Goal: Information Seeking & Learning: Compare options

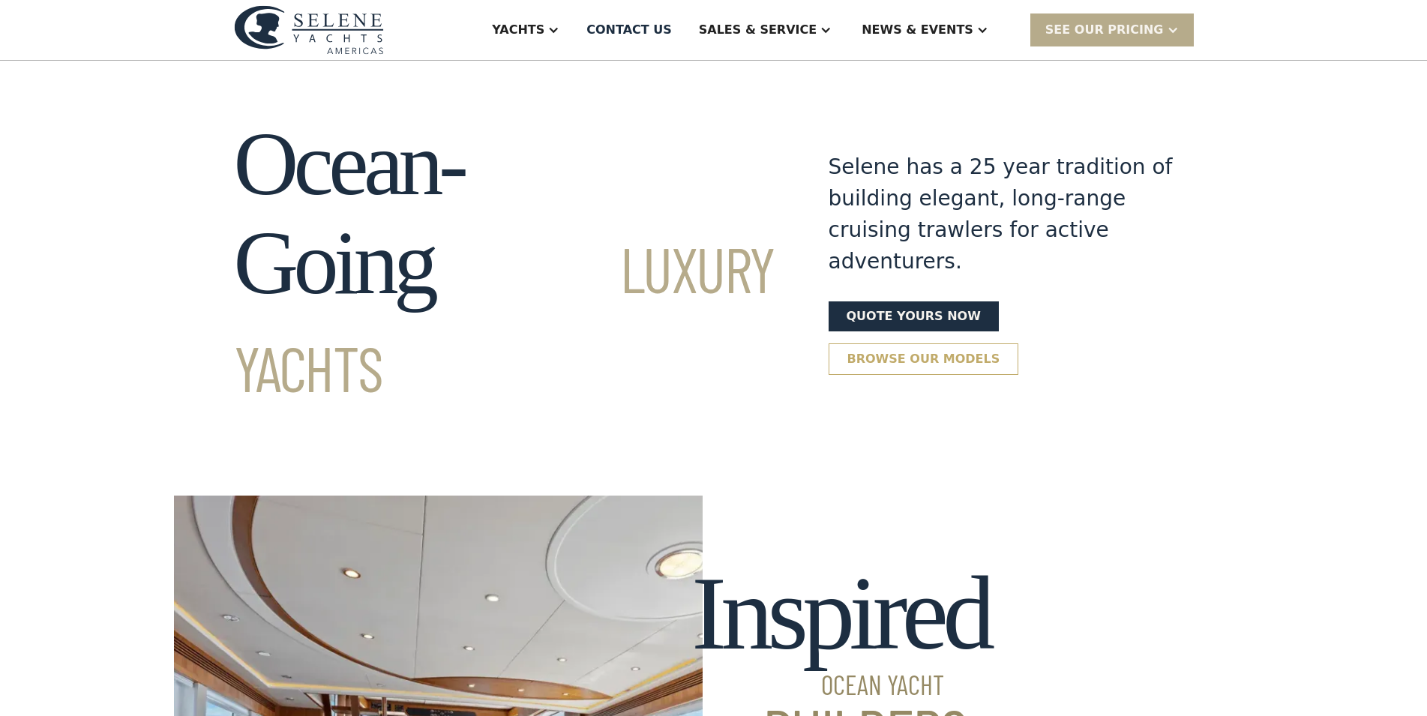
click at [1019, 343] on link "Browse our models" at bounding box center [924, 358] width 190 height 31
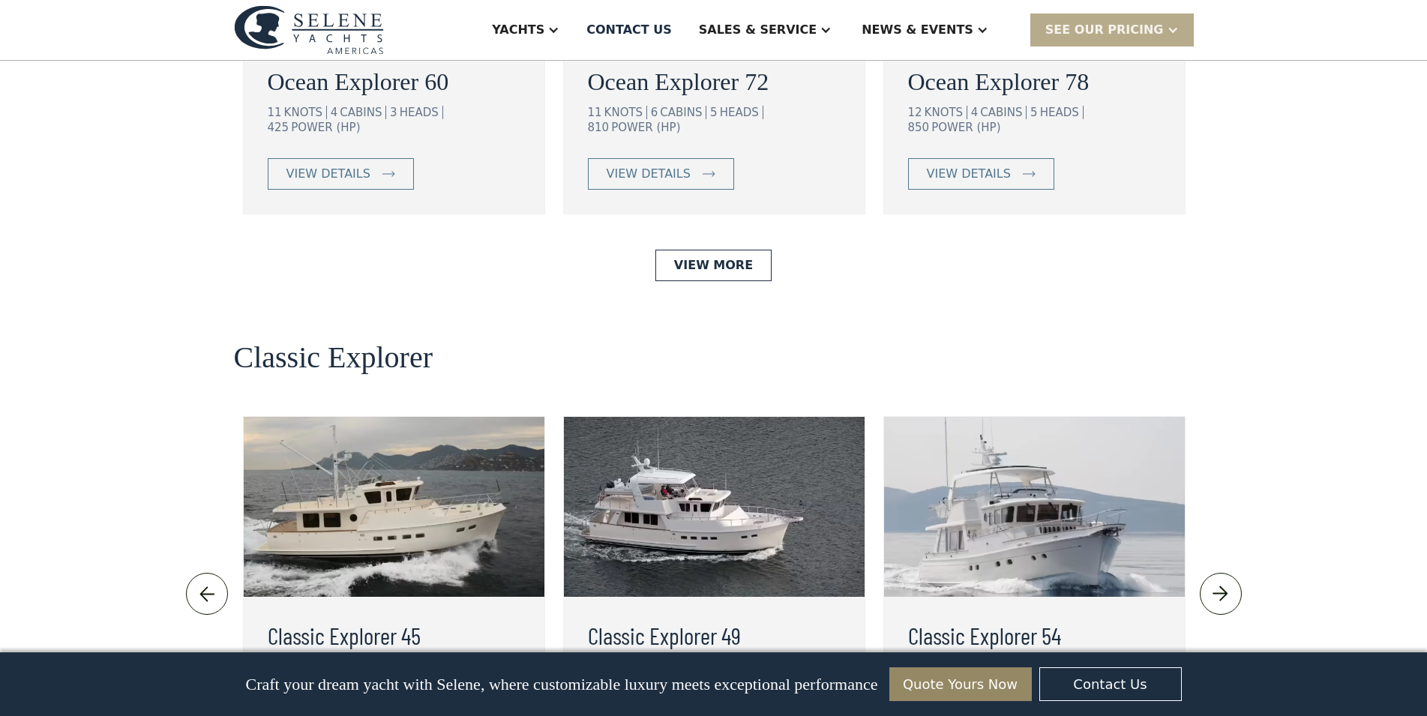
scroll to position [3071, 0]
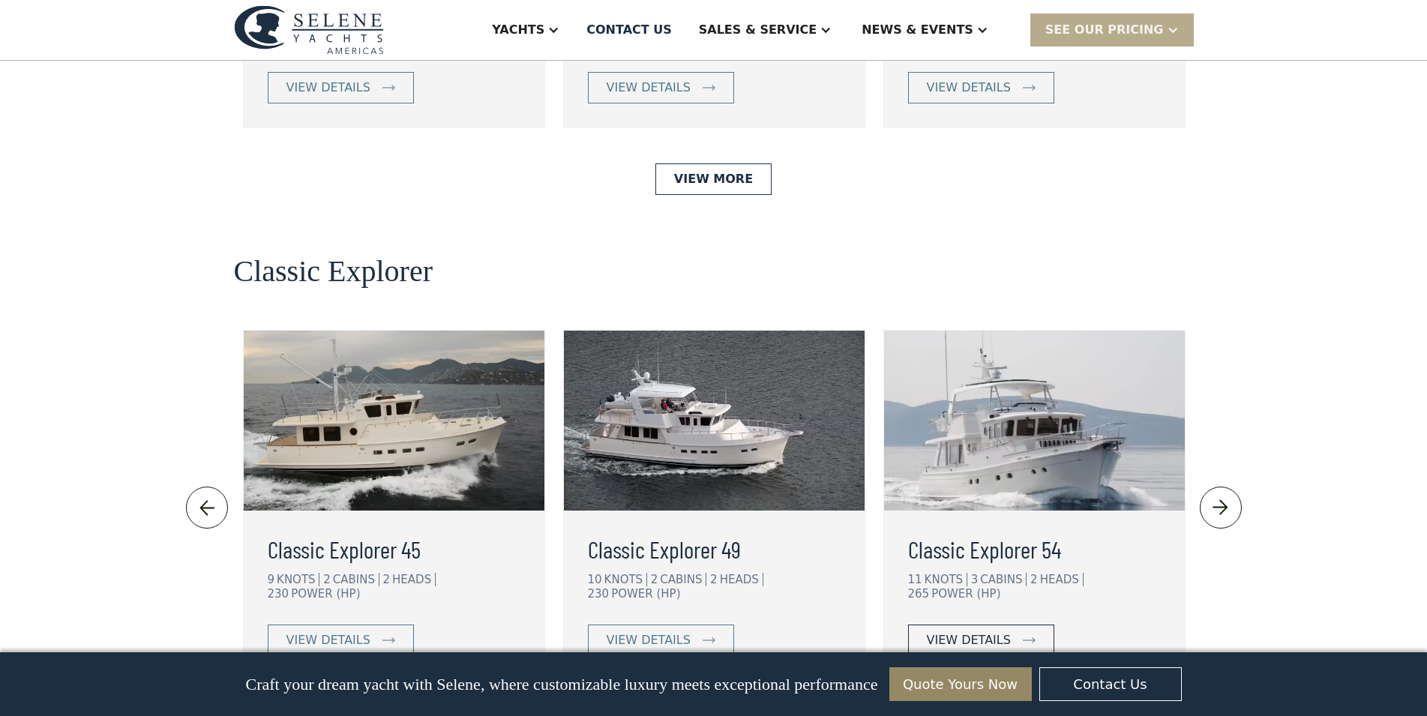
click at [977, 631] on div "view details" at bounding box center [969, 640] width 84 height 18
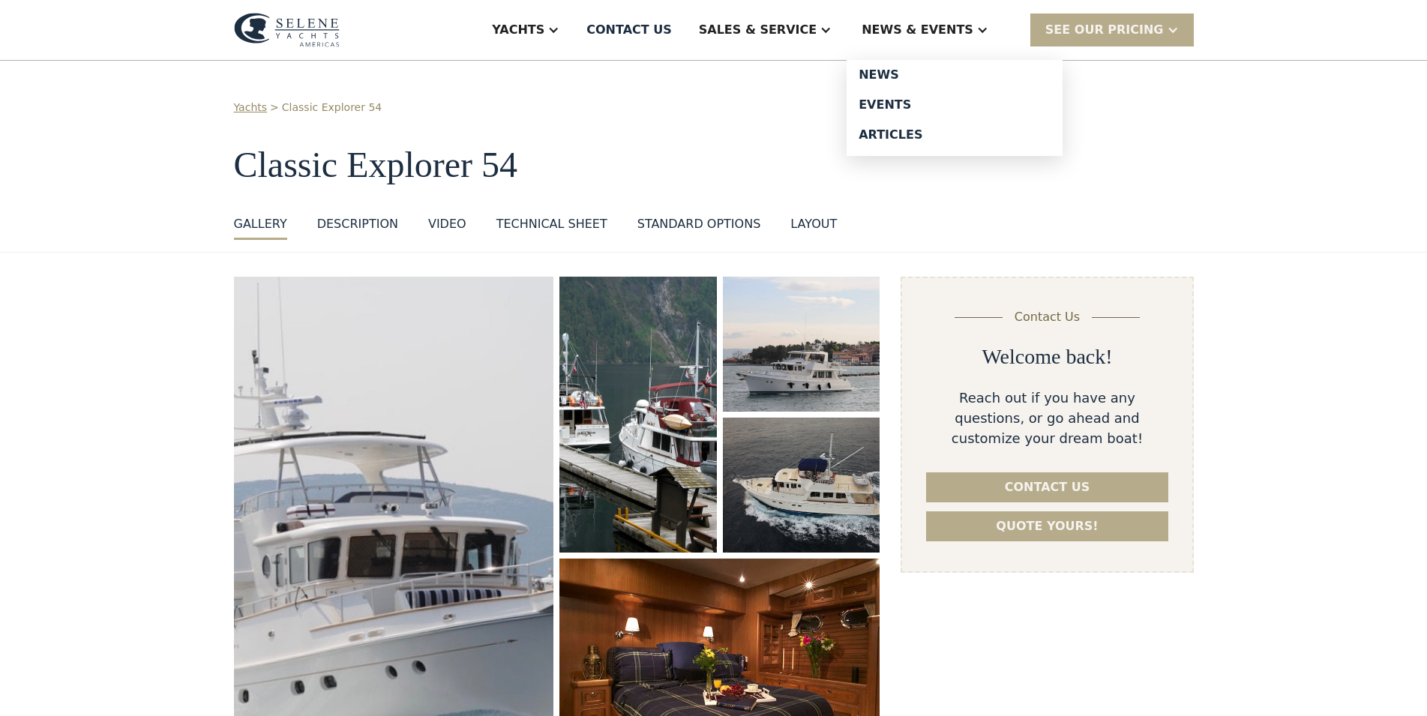
scroll to position [153, 0]
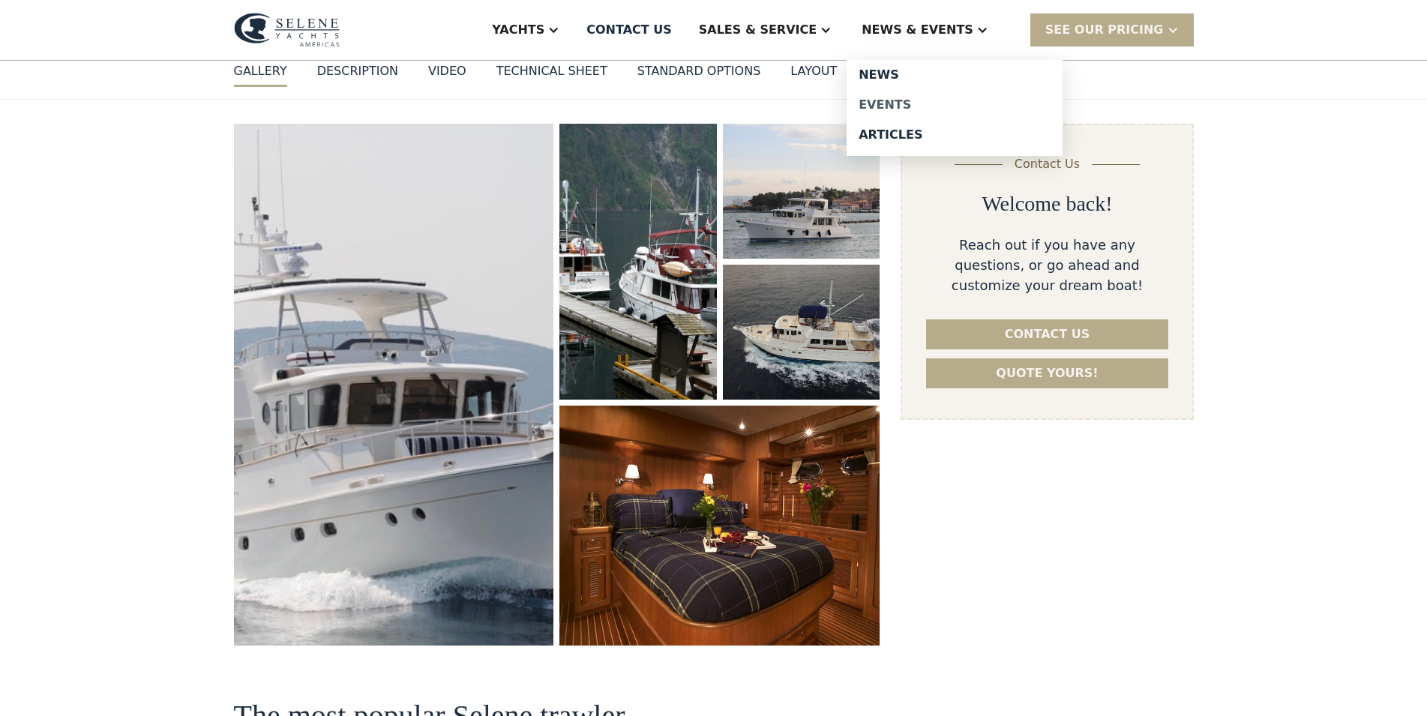
click at [949, 100] on div "Events" at bounding box center [955, 105] width 192 height 12
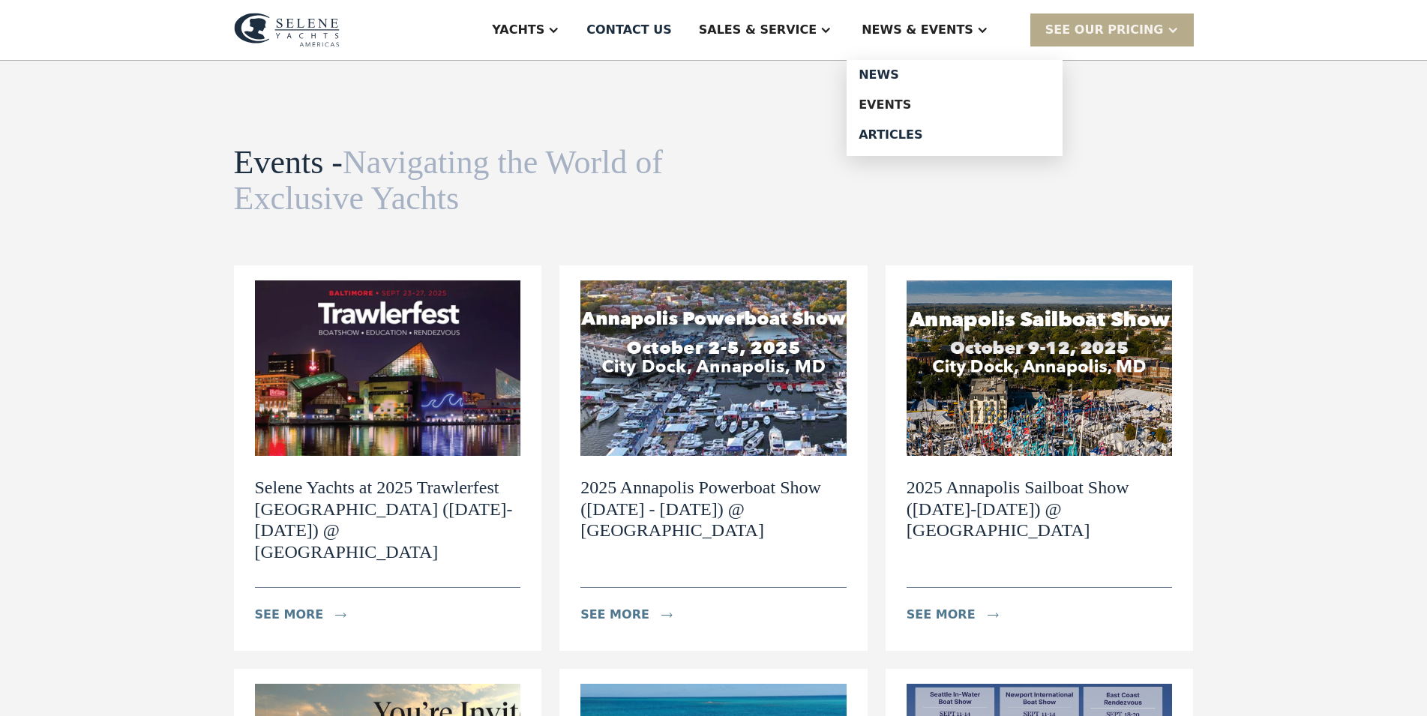
click at [959, 22] on div "News & EVENTS" at bounding box center [918, 30] width 112 height 18
click at [967, 31] on div "News & EVENTS" at bounding box center [918, 30] width 112 height 18
click at [943, 134] on div "Articles" at bounding box center [955, 135] width 192 height 12
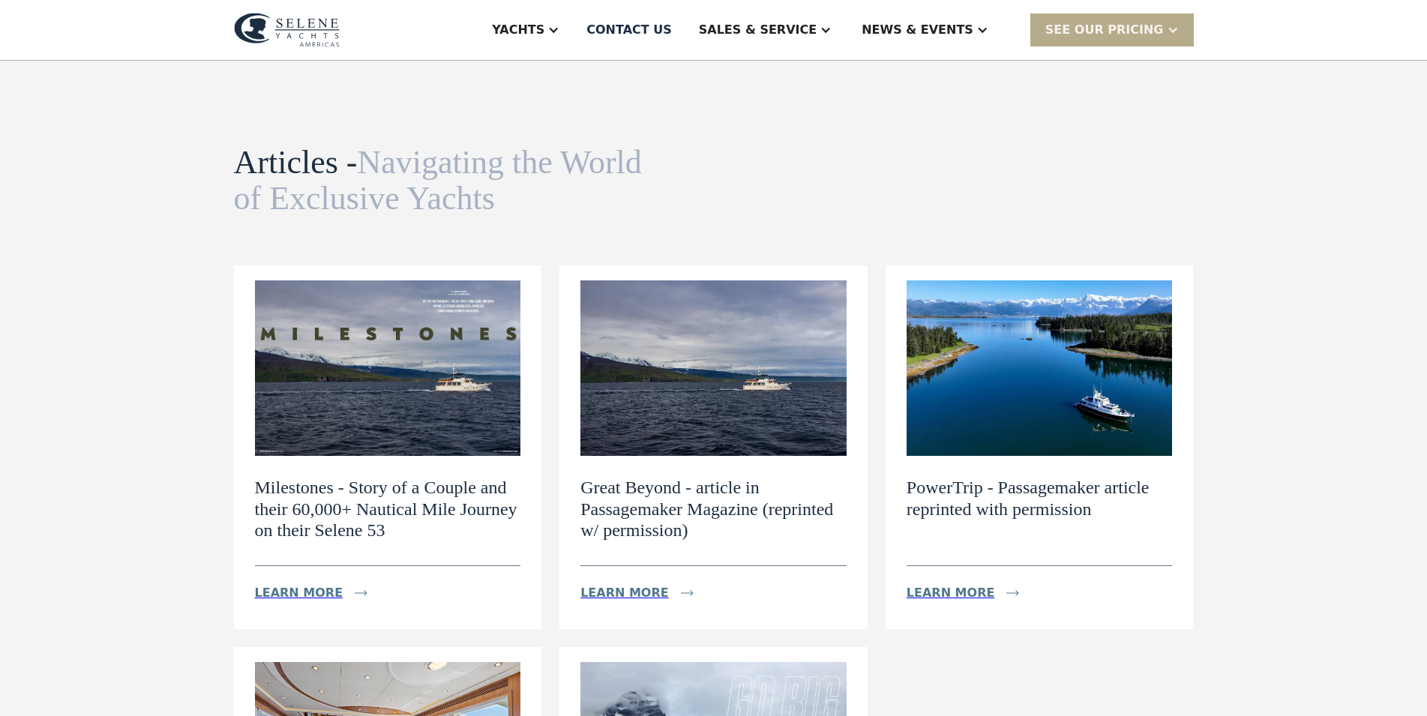
click at [453, 478] on h2 "Milestones - Story of a Couple and their 60,000+ Nautical Mile Journey on their…" at bounding box center [388, 509] width 266 height 64
click at [294, 607] on div "Learn more" at bounding box center [320, 593] width 131 height 30
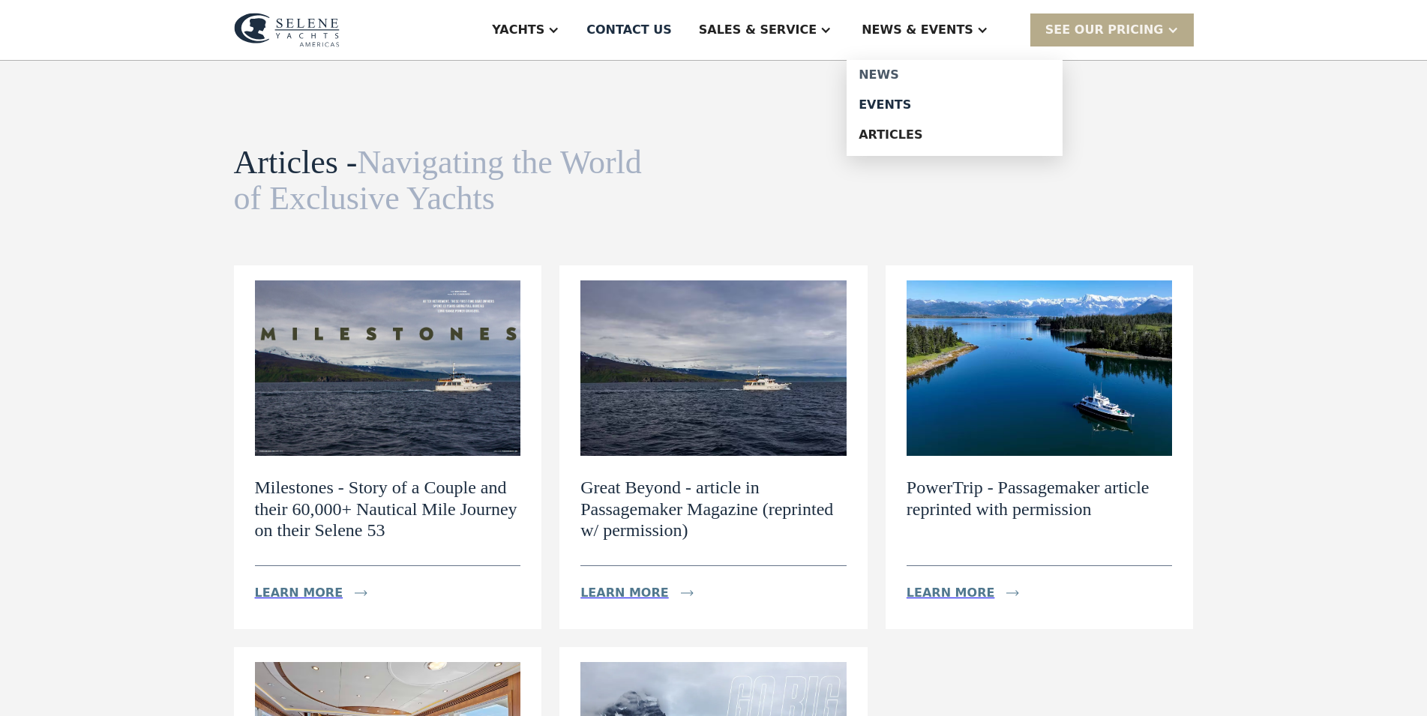
click at [940, 71] on div "News" at bounding box center [955, 75] width 192 height 12
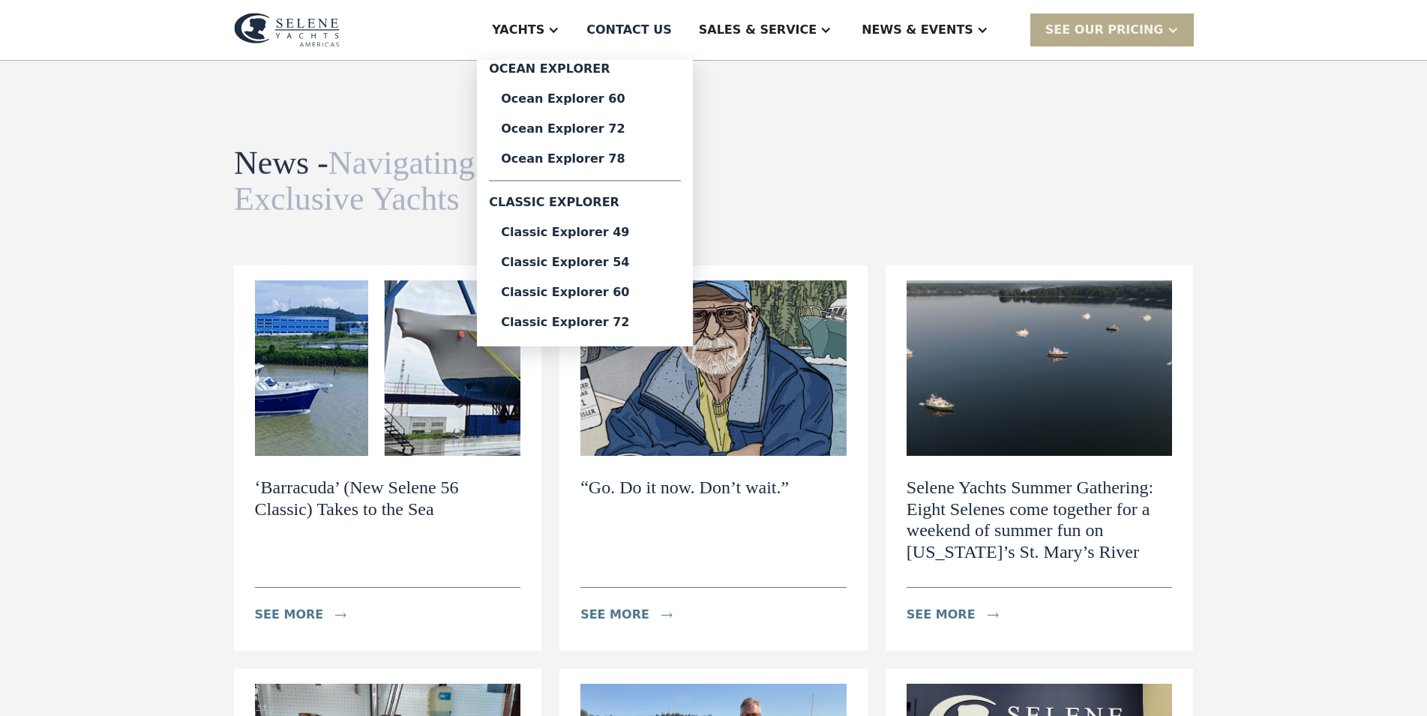
click at [574, 37] on div "Yachts" at bounding box center [525, 30] width 97 height 60
click at [641, 267] on div "Classic Explorer 54" at bounding box center [585, 262] width 168 height 12
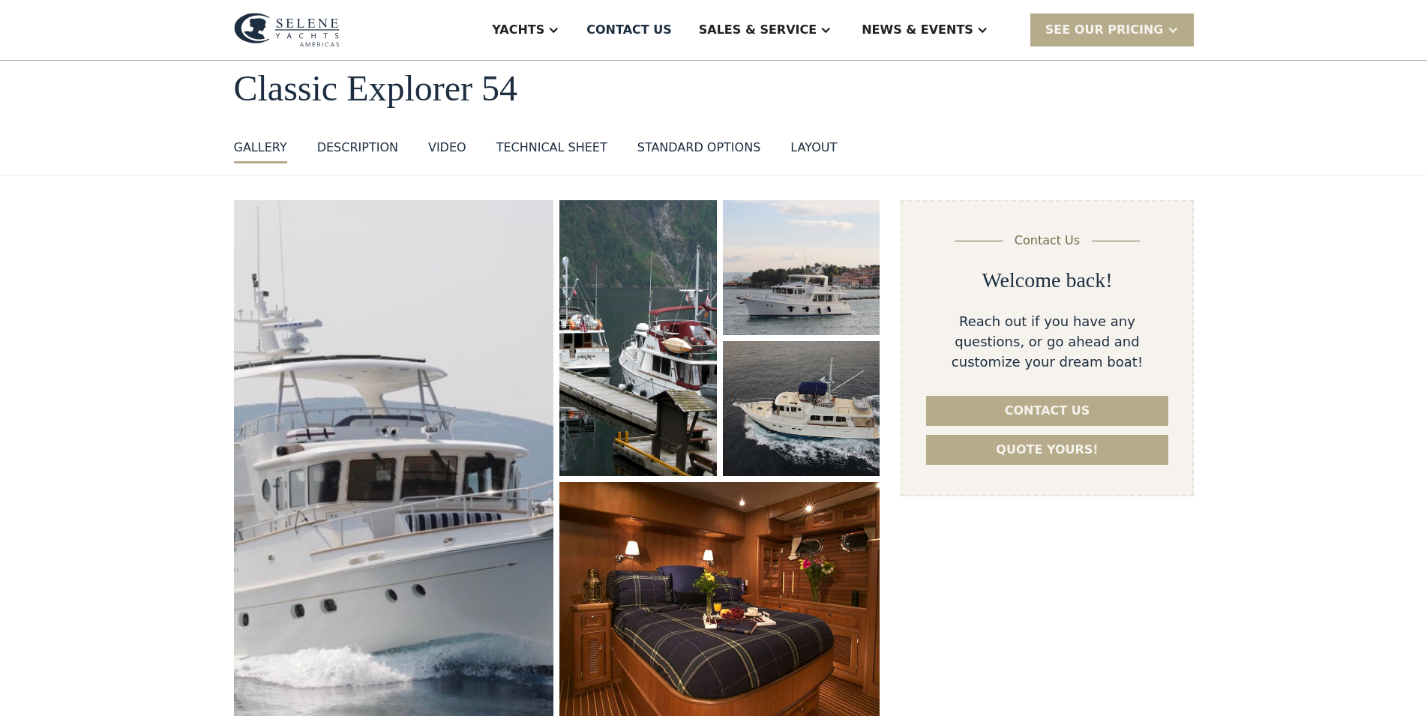
click at [375, 152] on div "DESCRIPTION" at bounding box center [357, 148] width 81 height 18
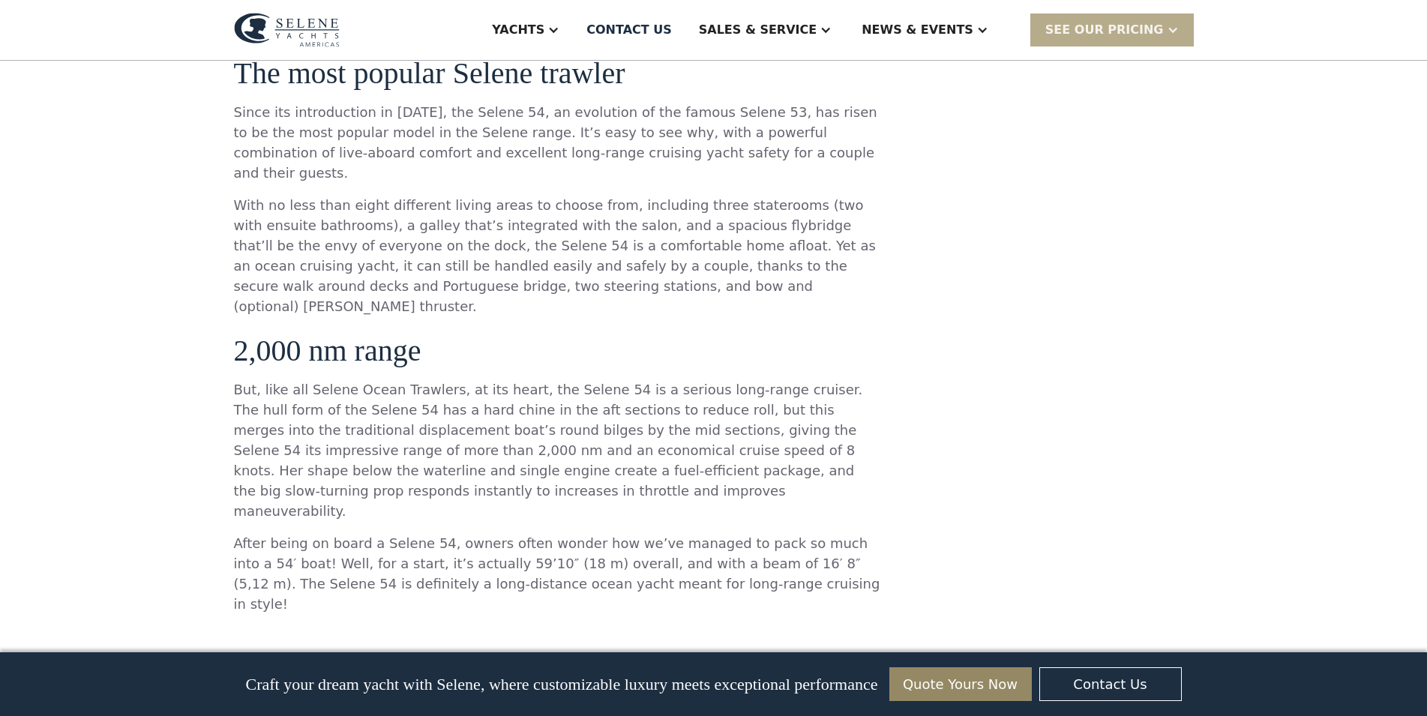
scroll to position [799, 0]
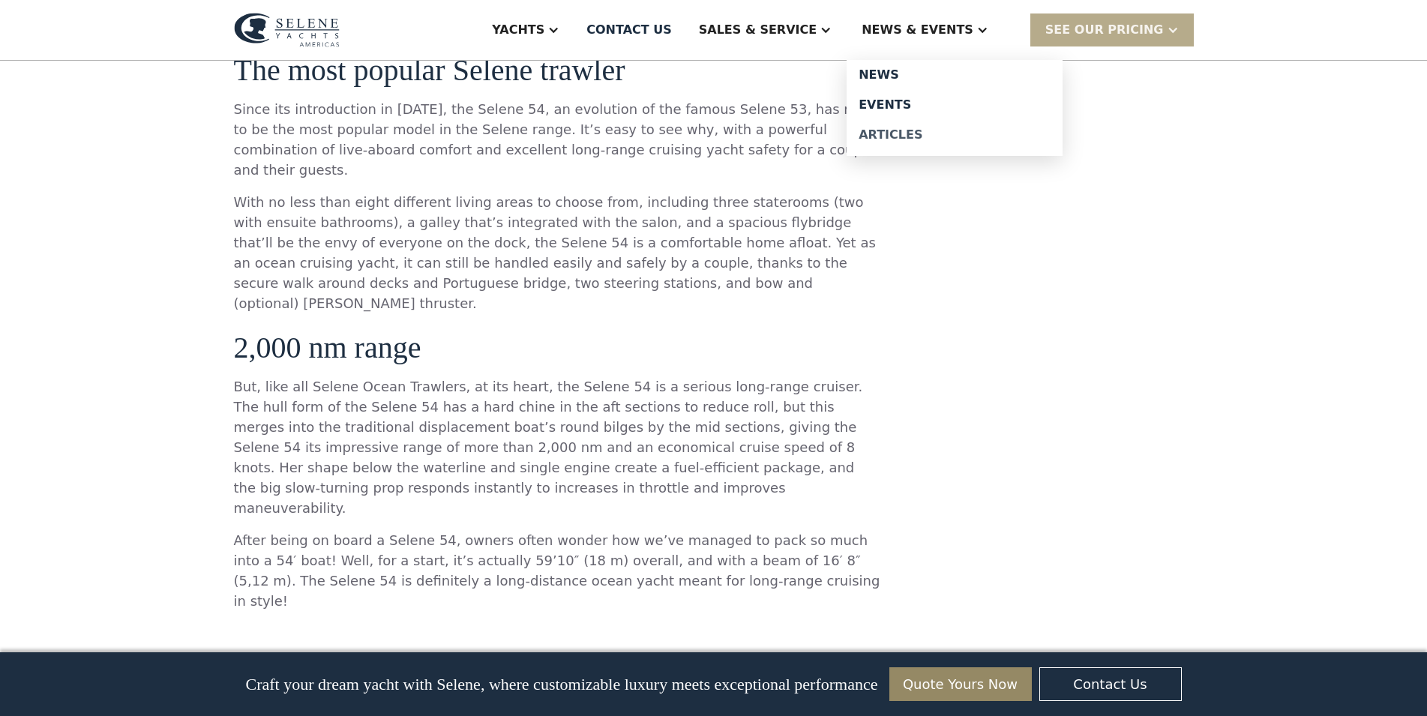
click at [937, 141] on div "Articles" at bounding box center [955, 135] width 192 height 12
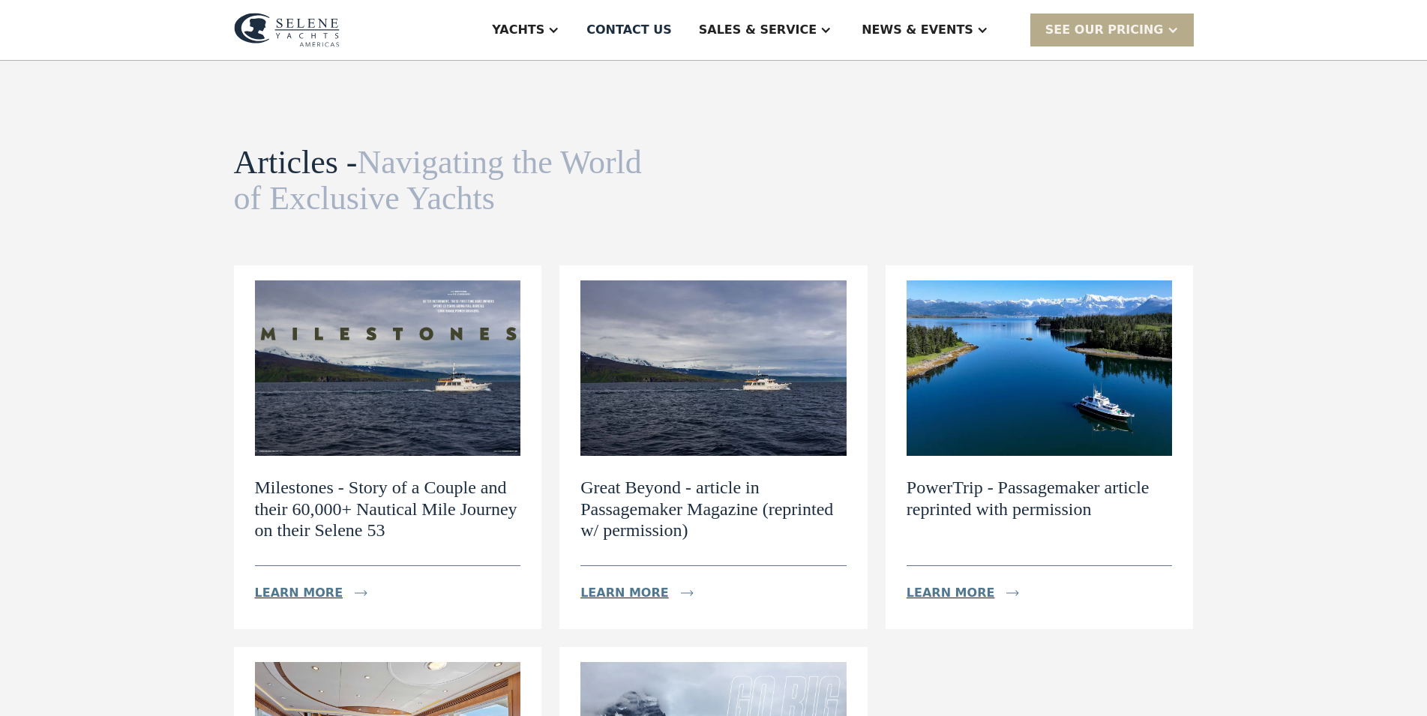
click at [958, 492] on h2 "PowerTrip - Passagemaker article reprinted with permission" at bounding box center [1040, 498] width 266 height 43
click at [952, 595] on div "Learn more" at bounding box center [951, 593] width 88 height 18
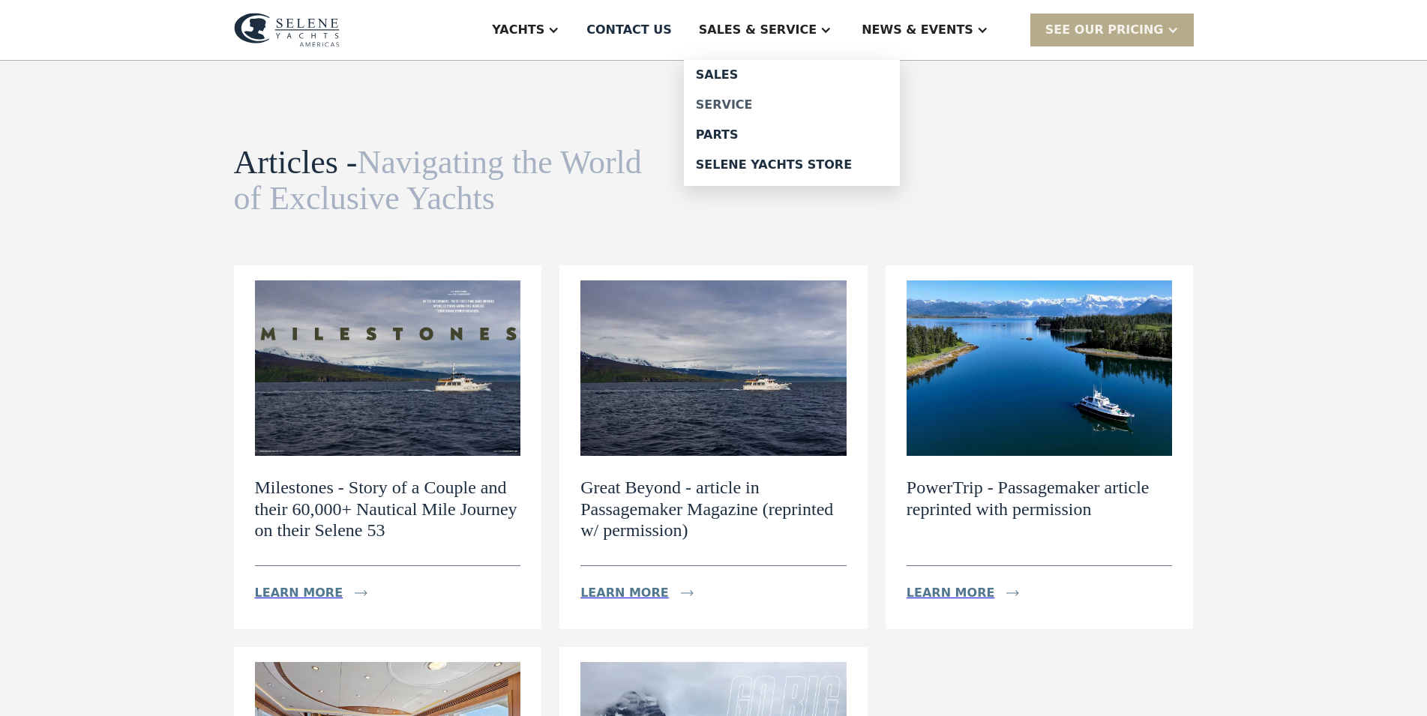
click at [782, 100] on div "Service" at bounding box center [792, 105] width 192 height 12
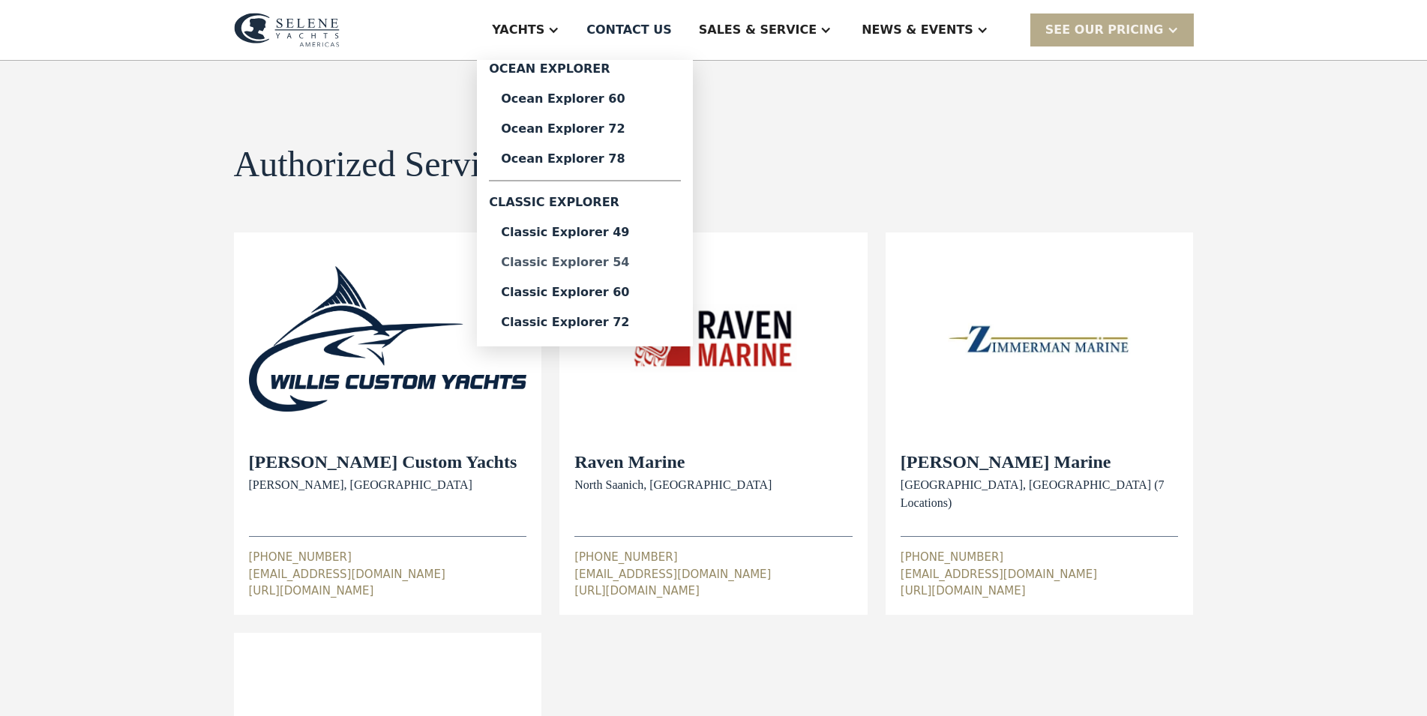
click at [669, 268] on div "Classic Explorer 54" at bounding box center [585, 262] width 168 height 12
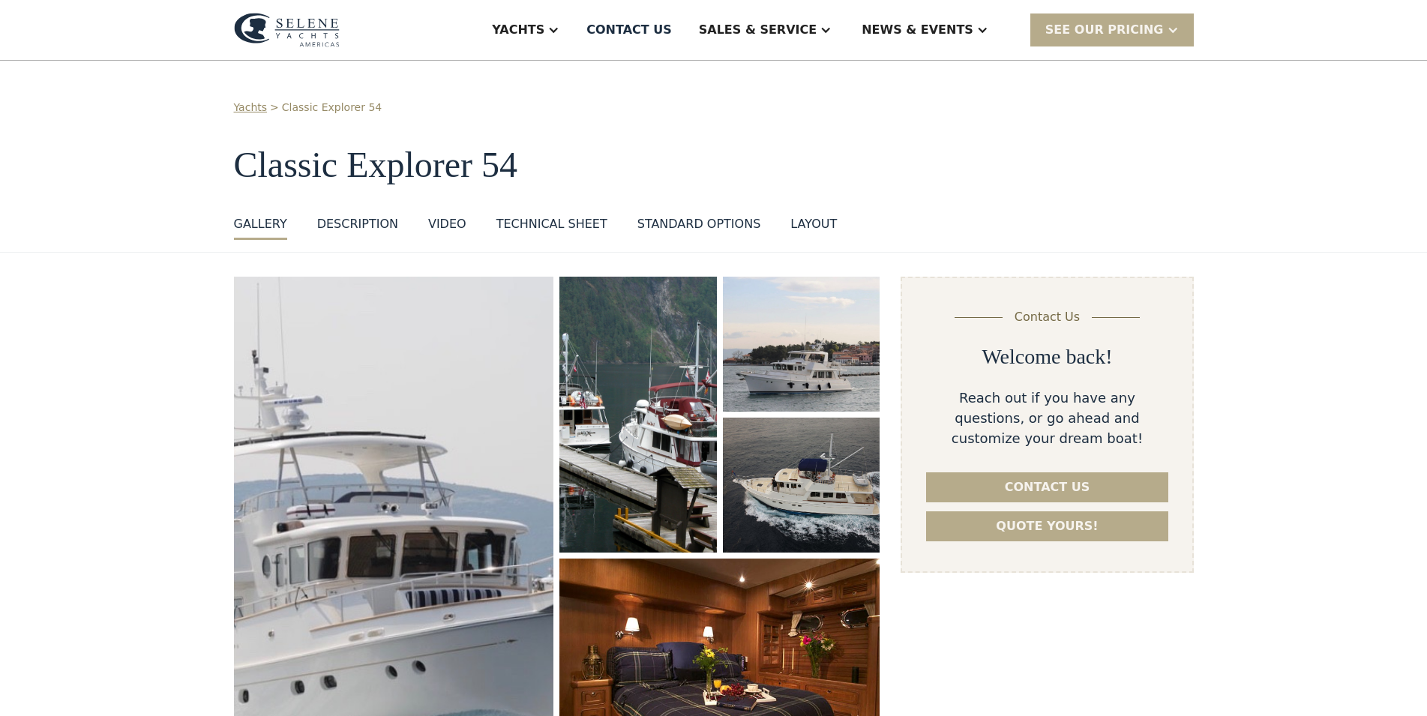
click at [661, 227] on div "standard options" at bounding box center [699, 224] width 124 height 18
click at [428, 227] on div "VIDEO" at bounding box center [447, 224] width 38 height 18
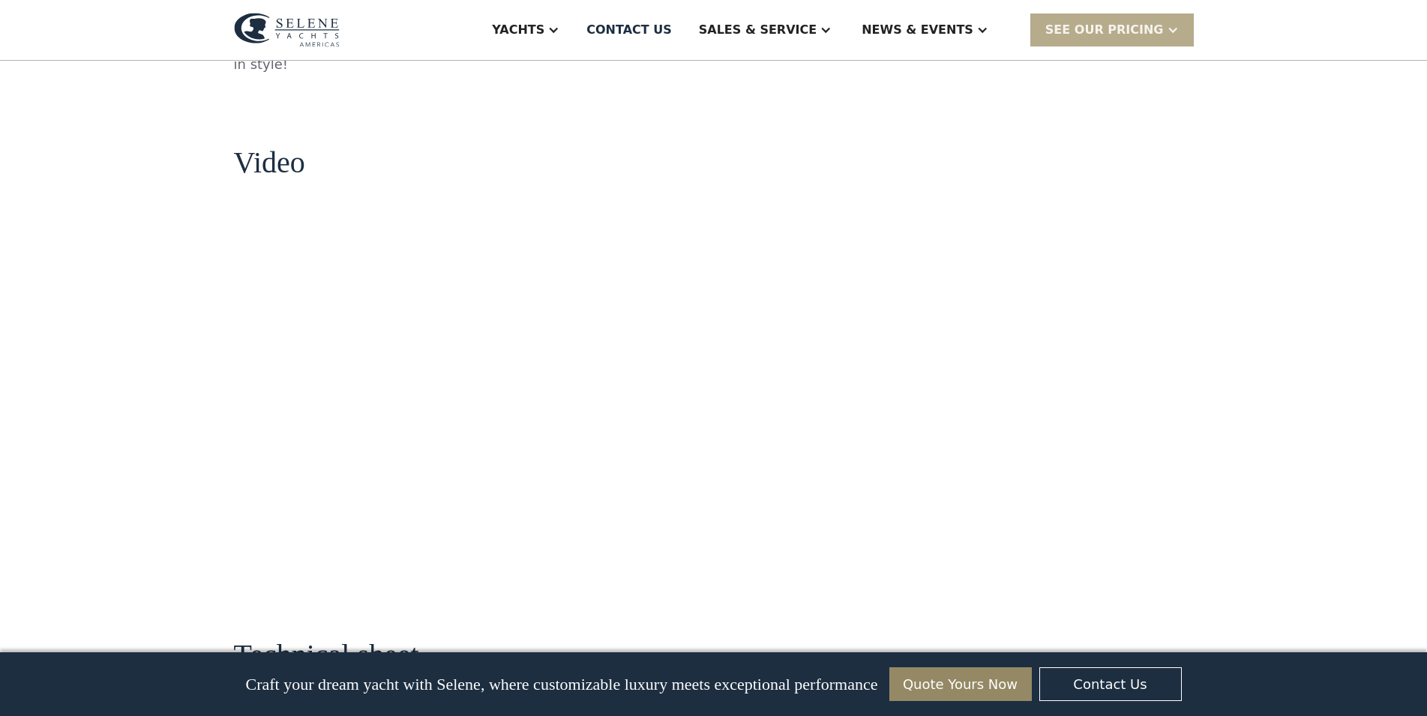
scroll to position [1341, 0]
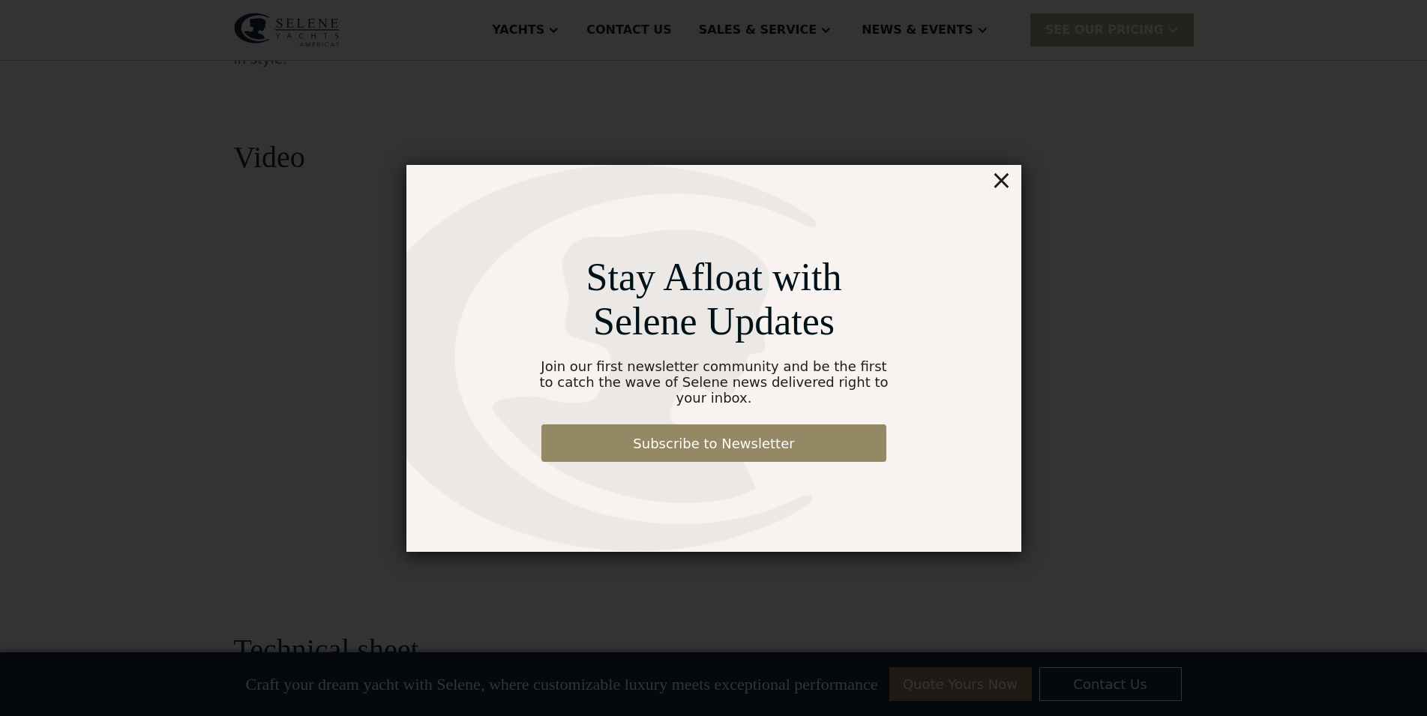
click at [1000, 189] on div "×" at bounding box center [1001, 180] width 22 height 30
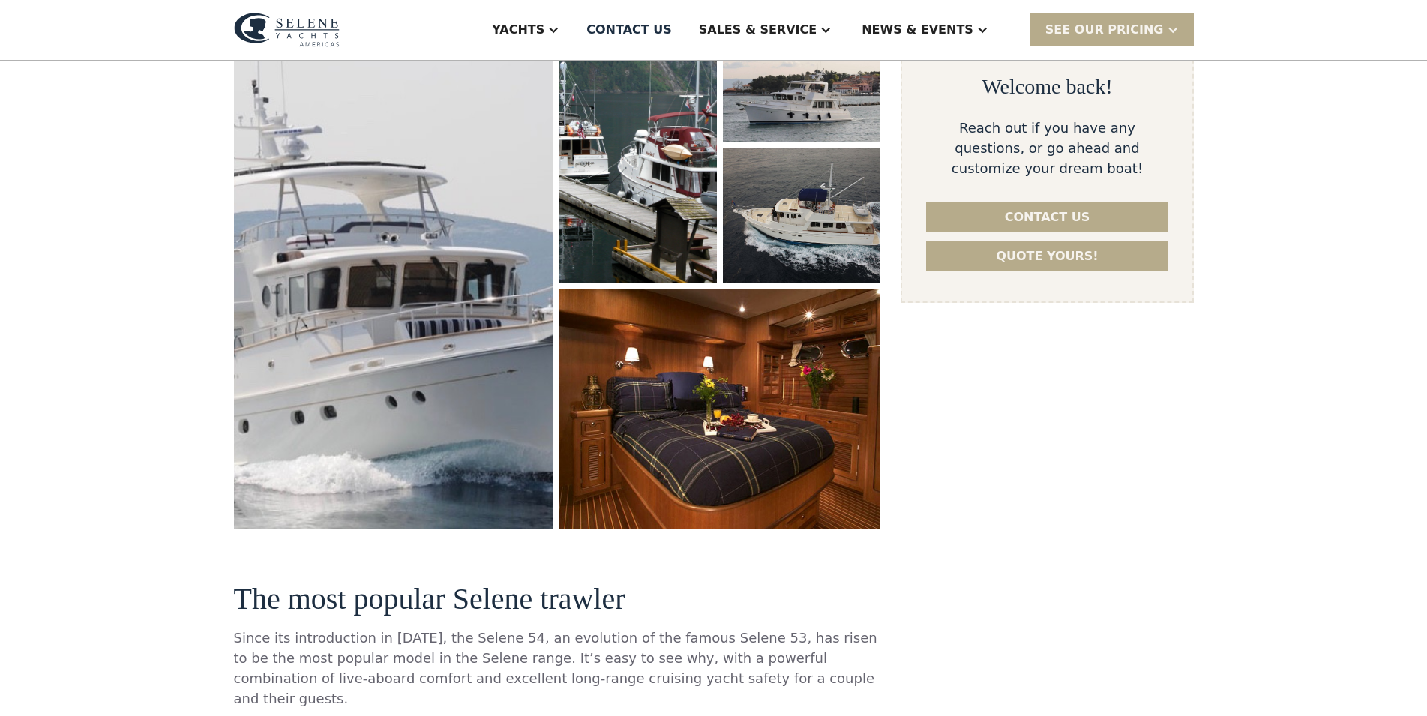
scroll to position [0, 0]
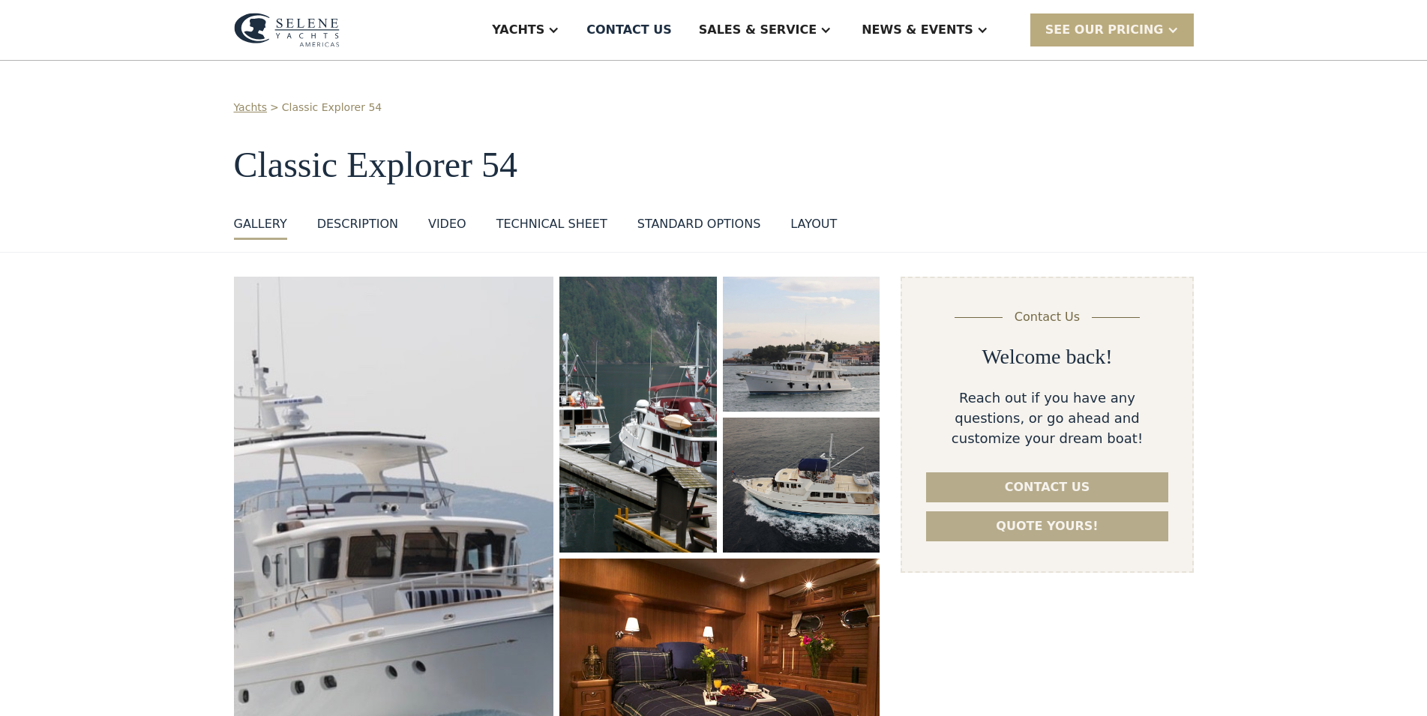
click at [1114, 34] on div "SEE Our Pricing" at bounding box center [1104, 30] width 118 height 18
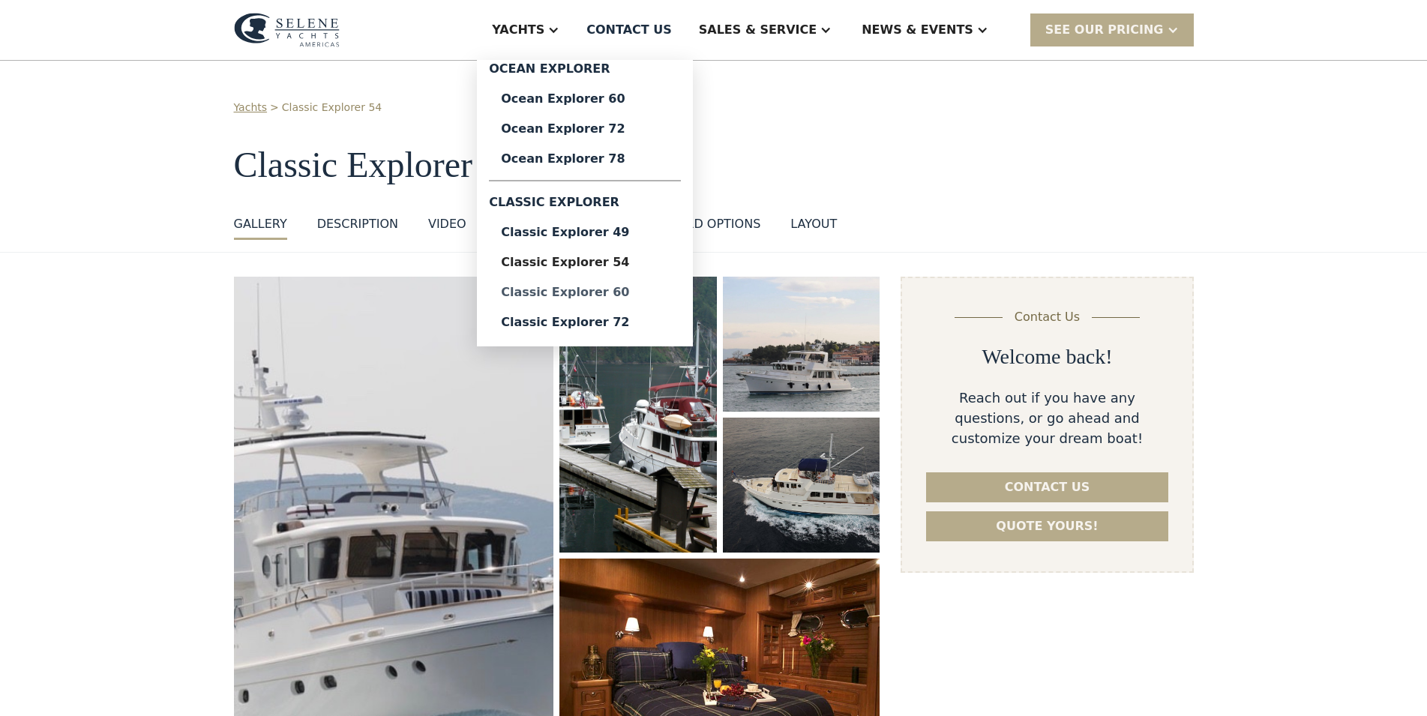
click at [637, 289] on div "Classic Explorer 60" at bounding box center [585, 292] width 168 height 12
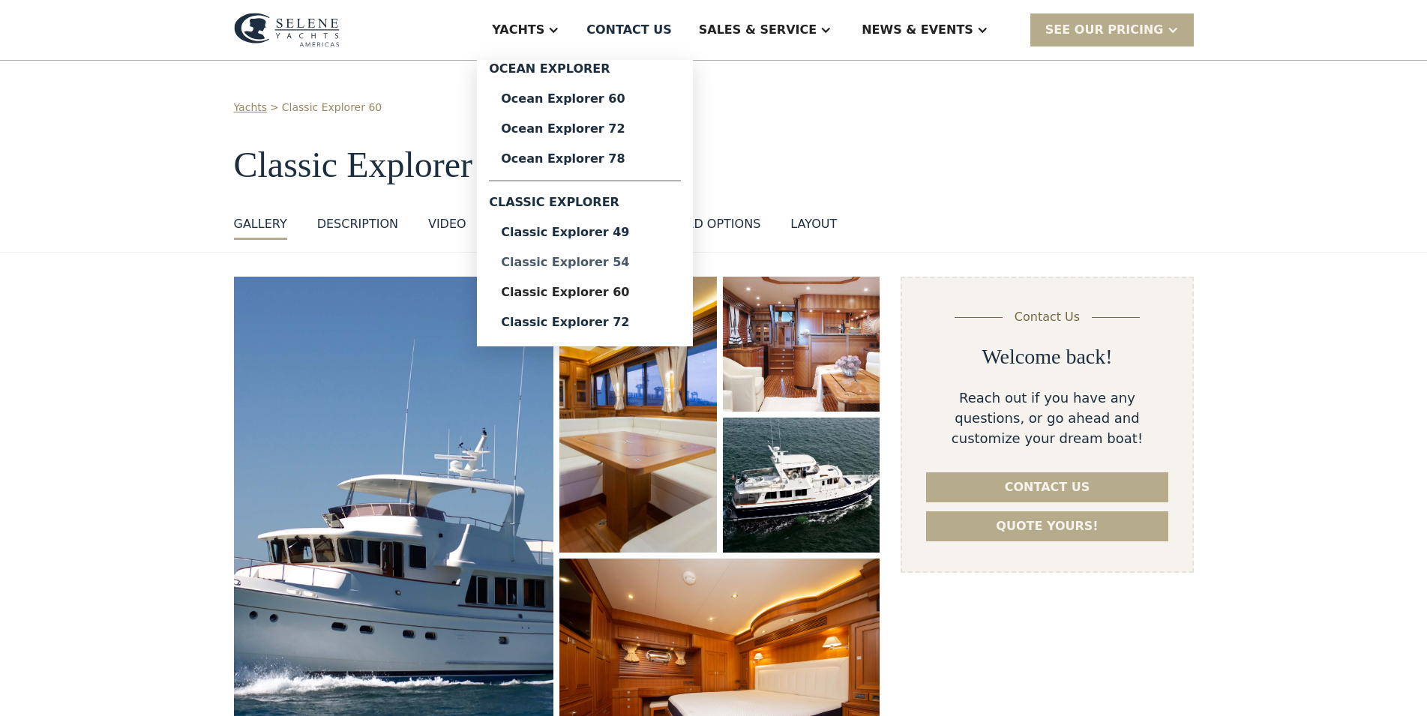
click at [650, 258] on div "Classic Explorer 54" at bounding box center [585, 262] width 168 height 12
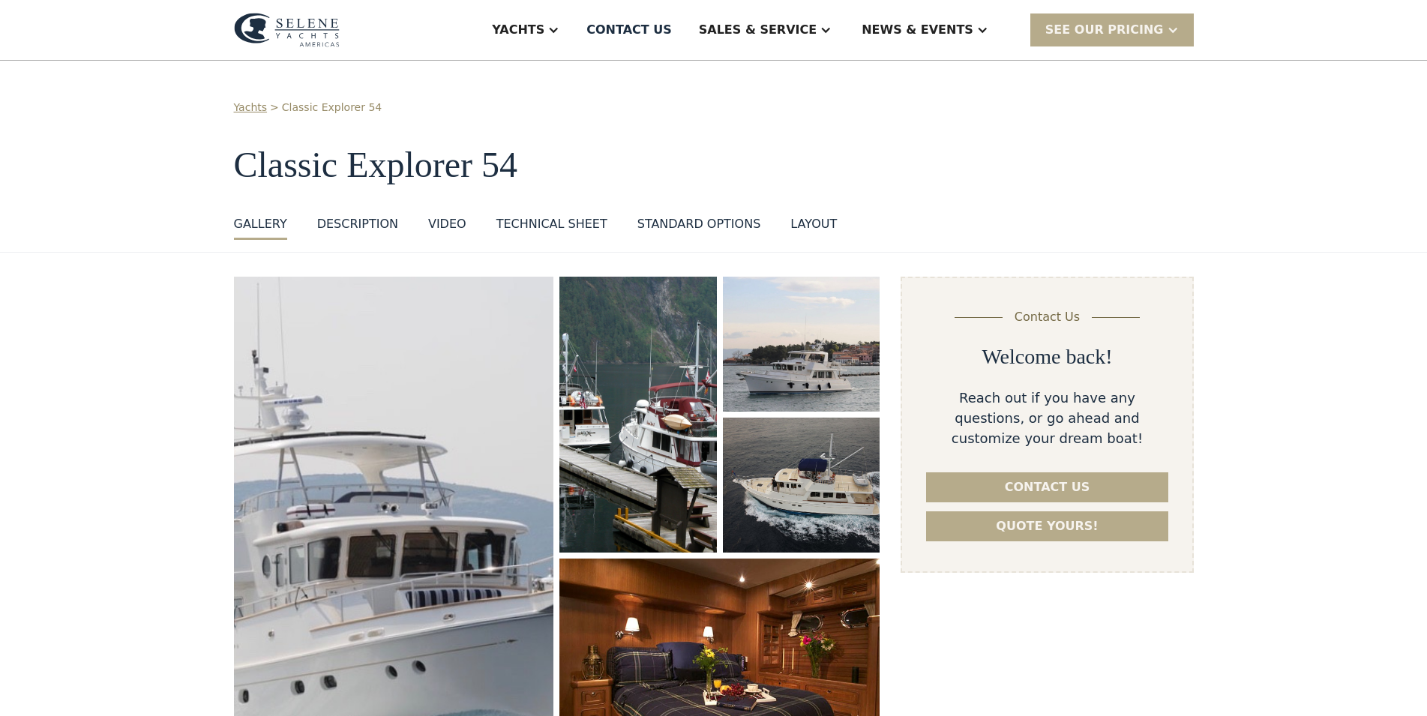
click at [550, 223] on div "Technical sheet" at bounding box center [551, 224] width 111 height 18
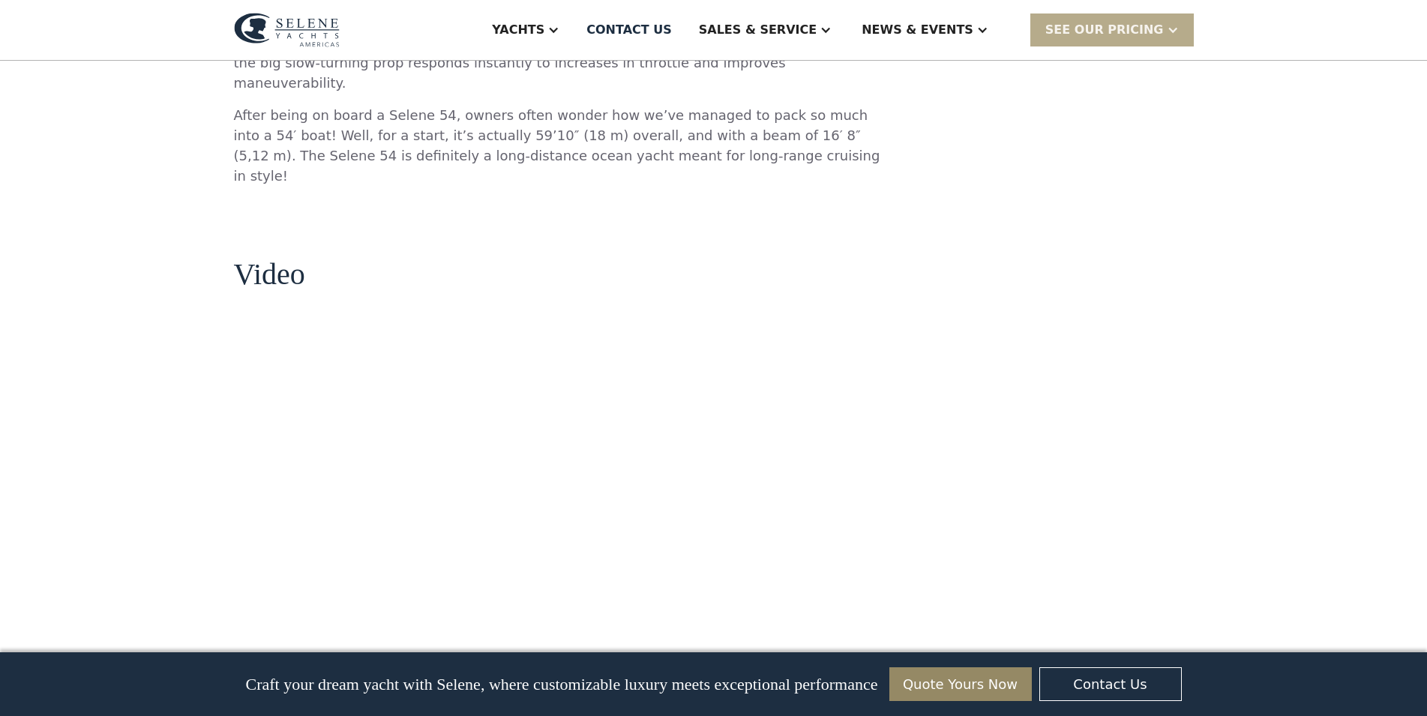
scroll to position [1836, 0]
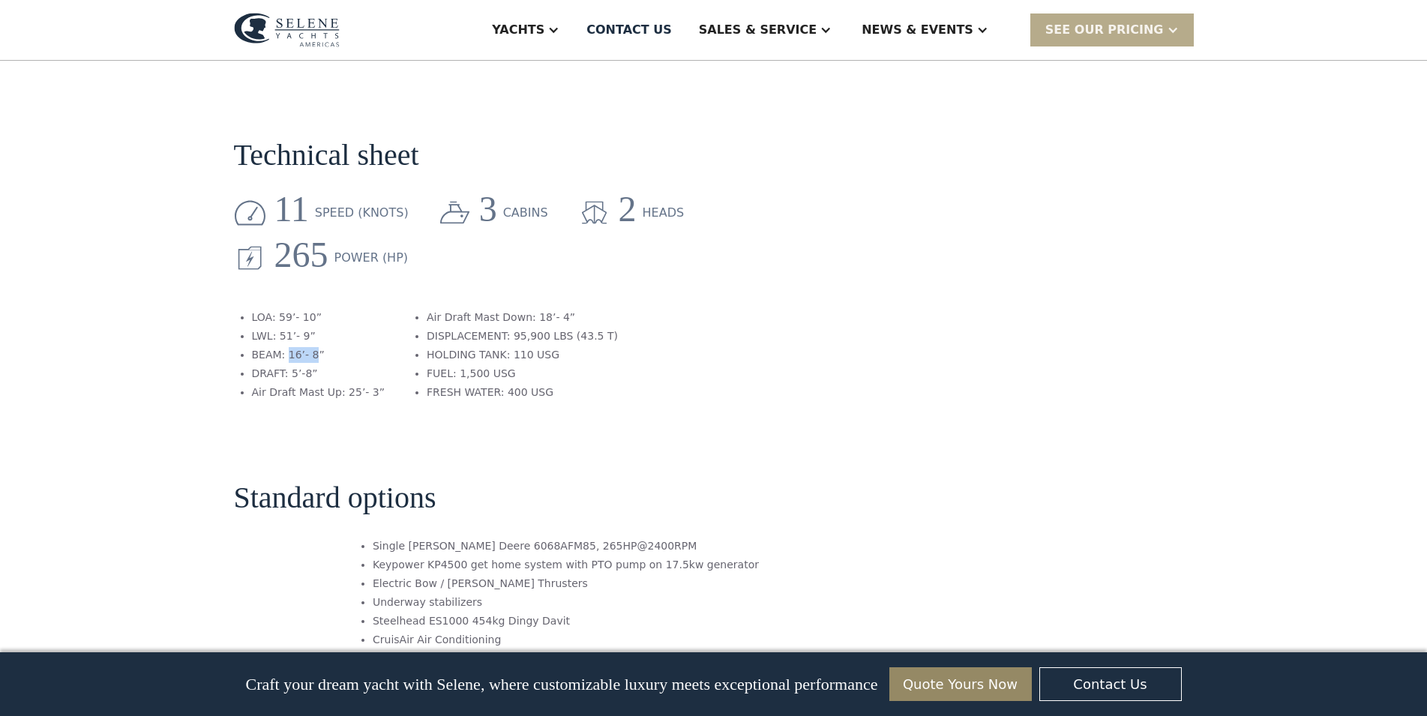
drag, startPoint x: 311, startPoint y: 228, endPoint x: 285, endPoint y: 233, distance: 26.8
click at [285, 347] on li "BEAM: 16’- 8”" at bounding box center [318, 355] width 133 height 16
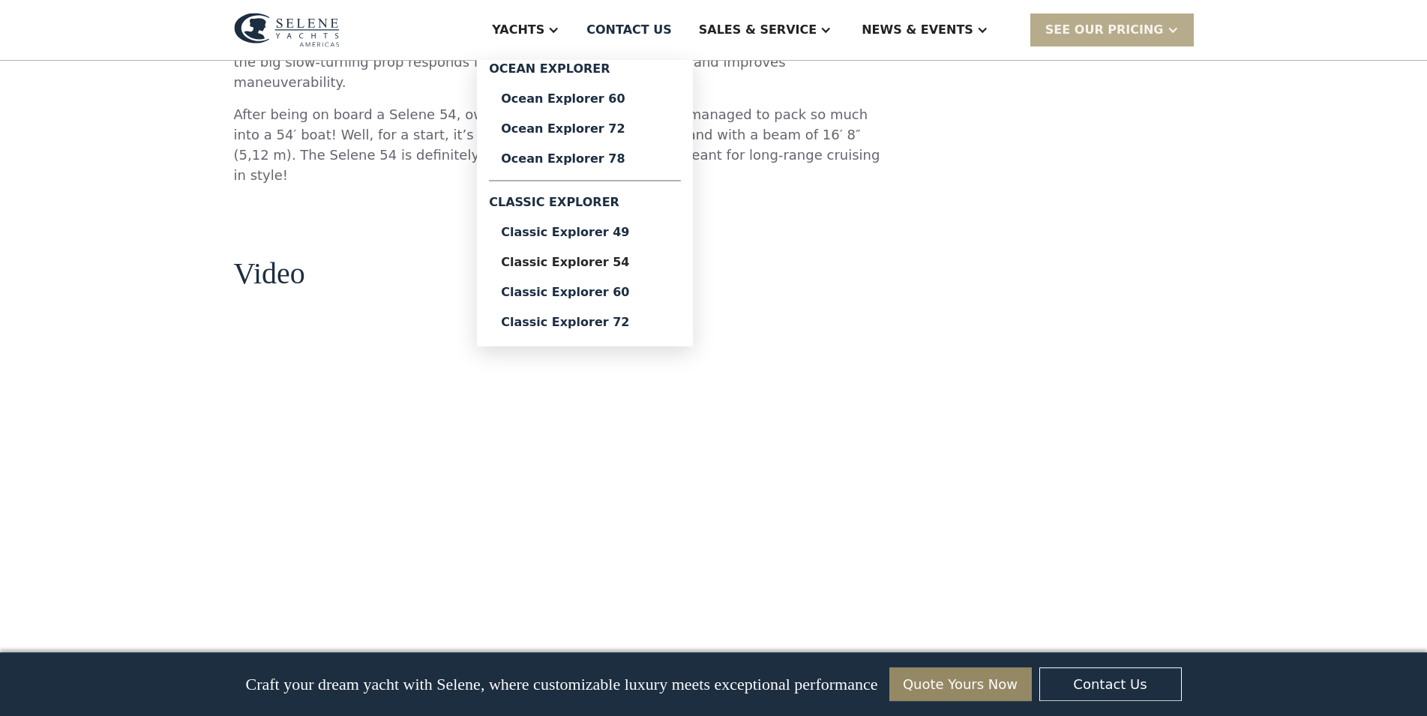
scroll to position [1224, 0]
click at [619, 291] on div "Classic Explorer 60" at bounding box center [585, 292] width 168 height 12
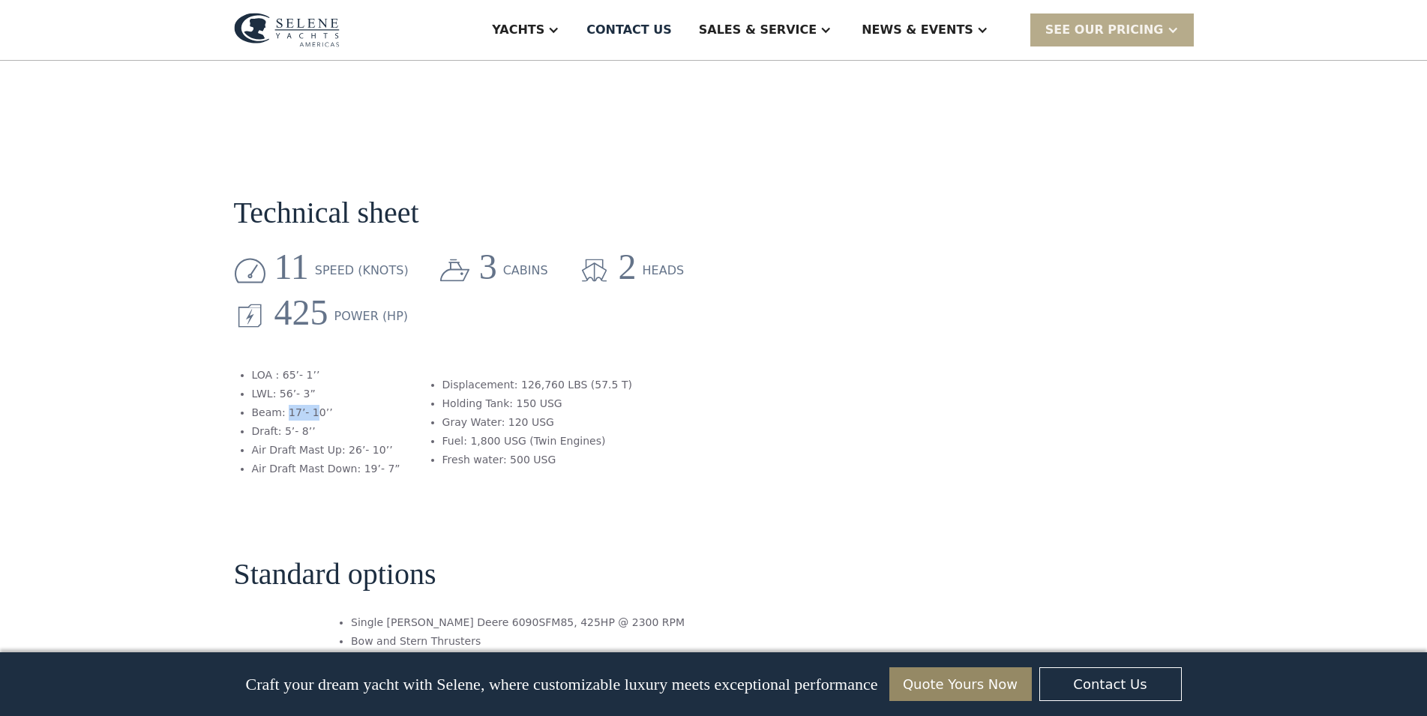
drag, startPoint x: 285, startPoint y: 328, endPoint x: 310, endPoint y: 325, distance: 25.6
click at [310, 405] on li "Beam: 17’- 10’’" at bounding box center [326, 413] width 148 height 16
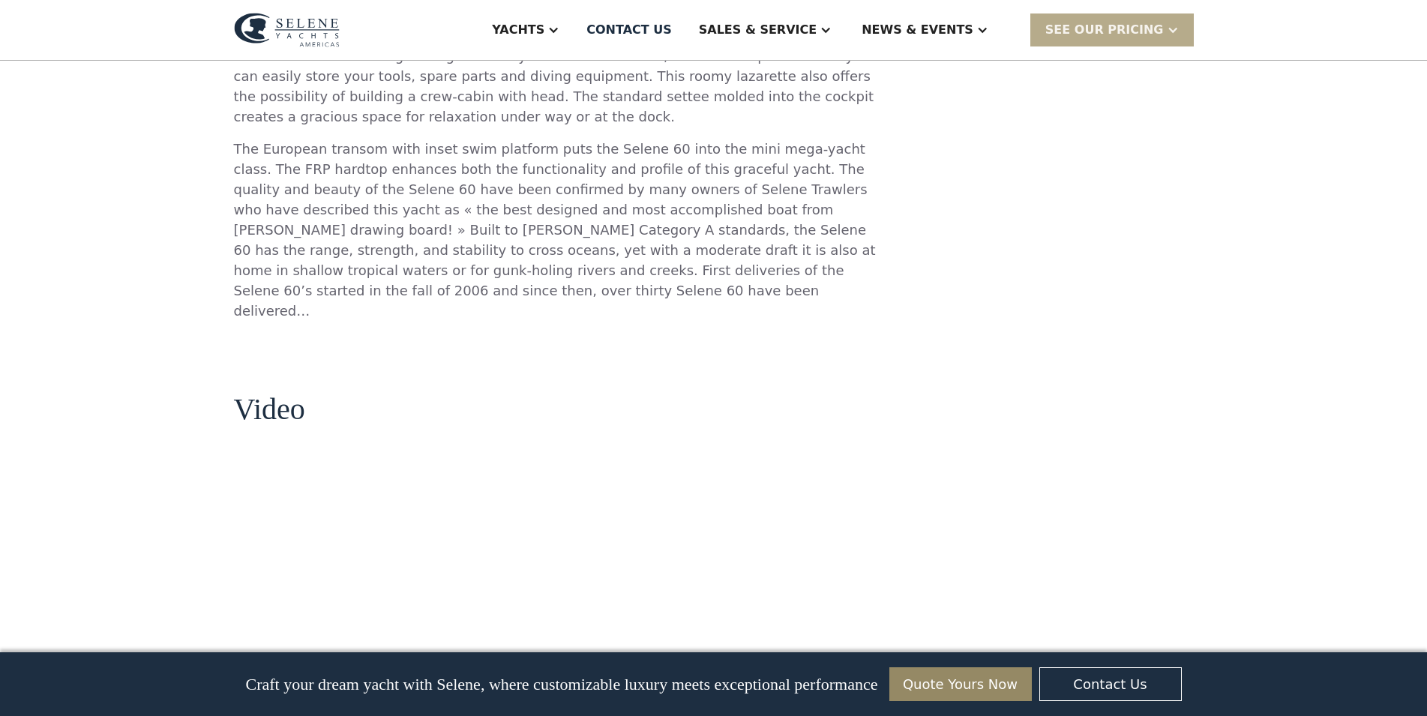
scroll to position [460, 0]
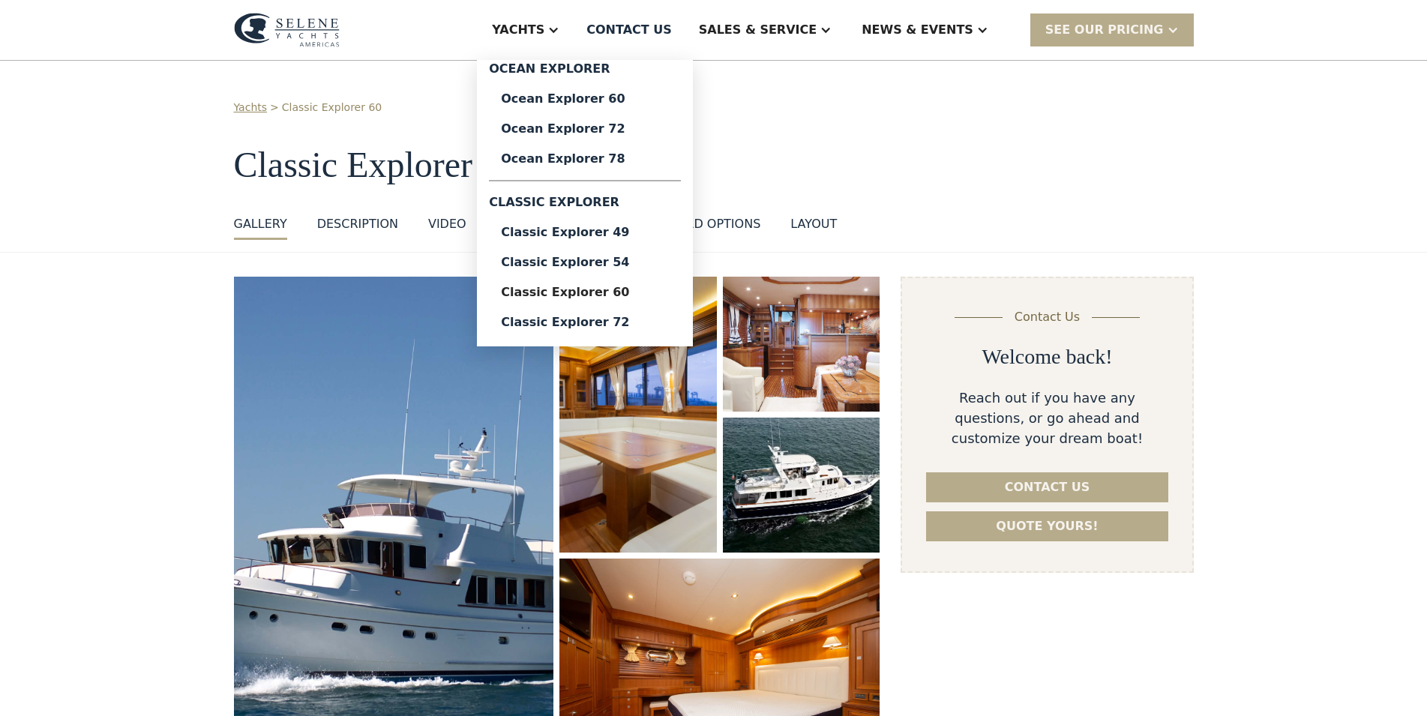
click at [544, 32] on div "Yachts" at bounding box center [518, 30] width 52 height 18
click at [656, 262] on div "Classic Explorer 54" at bounding box center [585, 262] width 168 height 12
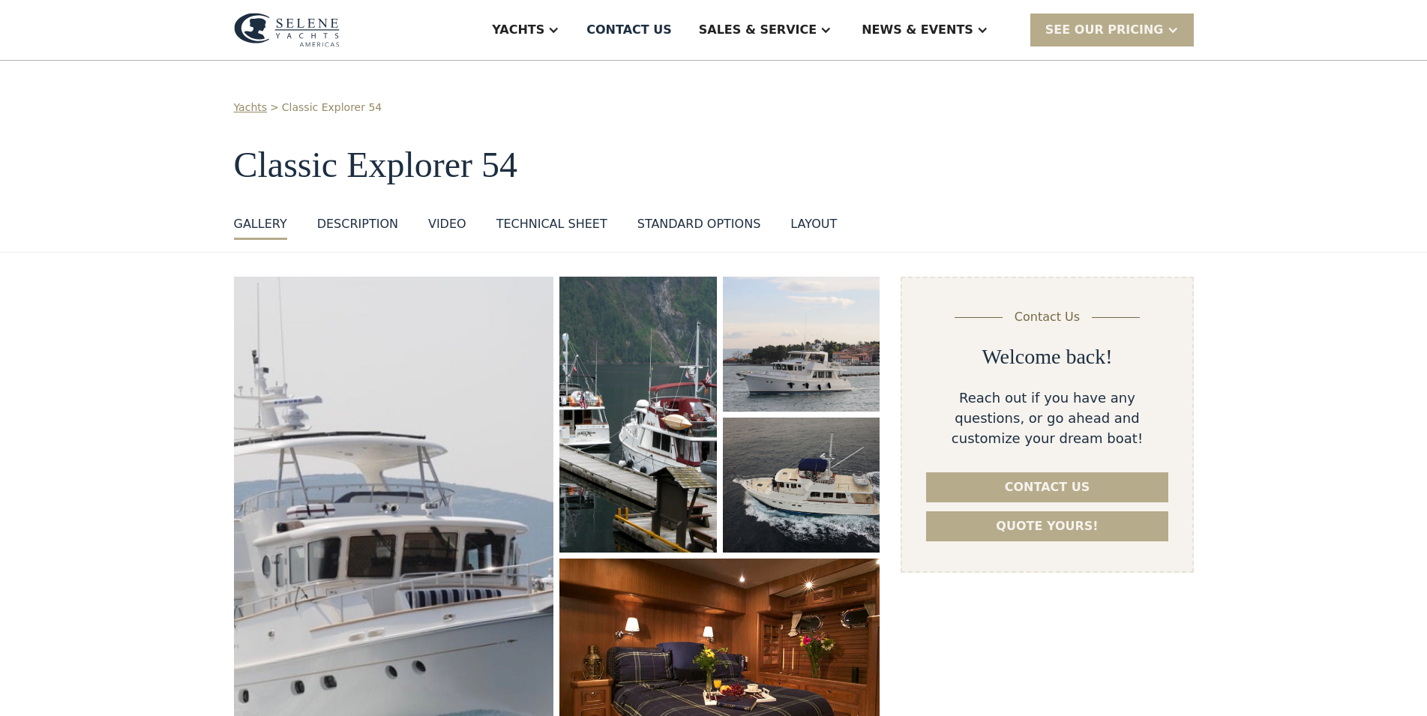
click at [373, 215] on div "DESCRIPTION" at bounding box center [357, 224] width 81 height 18
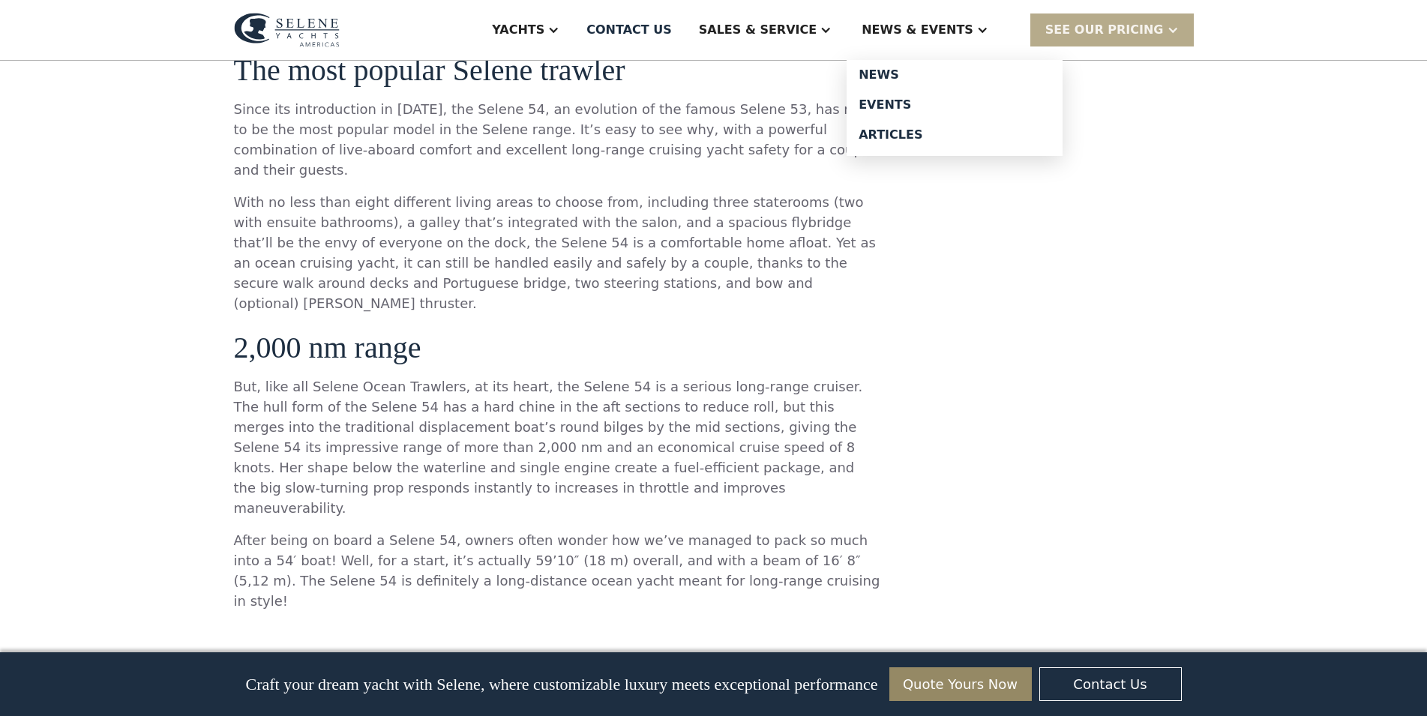
click at [940, 44] on div "News & EVENTS" at bounding box center [925, 30] width 157 height 60
click at [919, 103] on div "Events" at bounding box center [955, 105] width 192 height 12
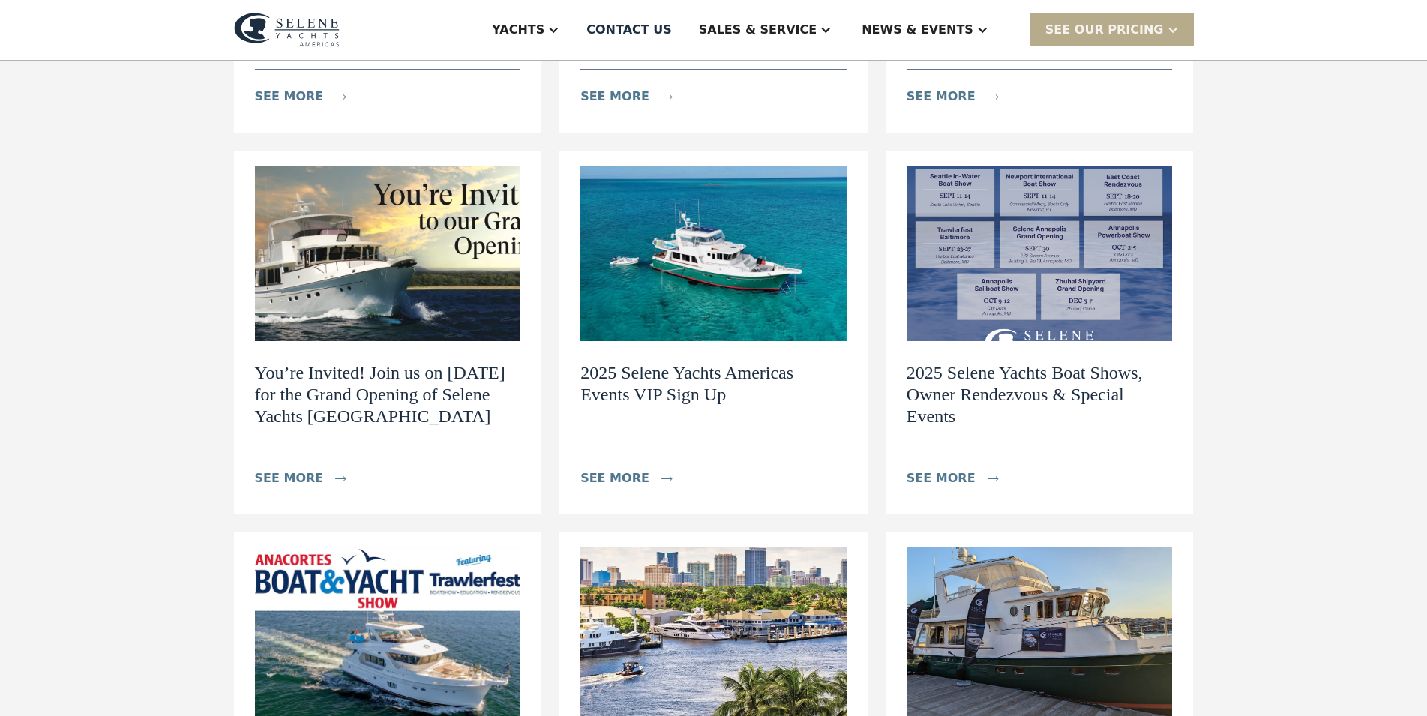
scroll to position [535, 0]
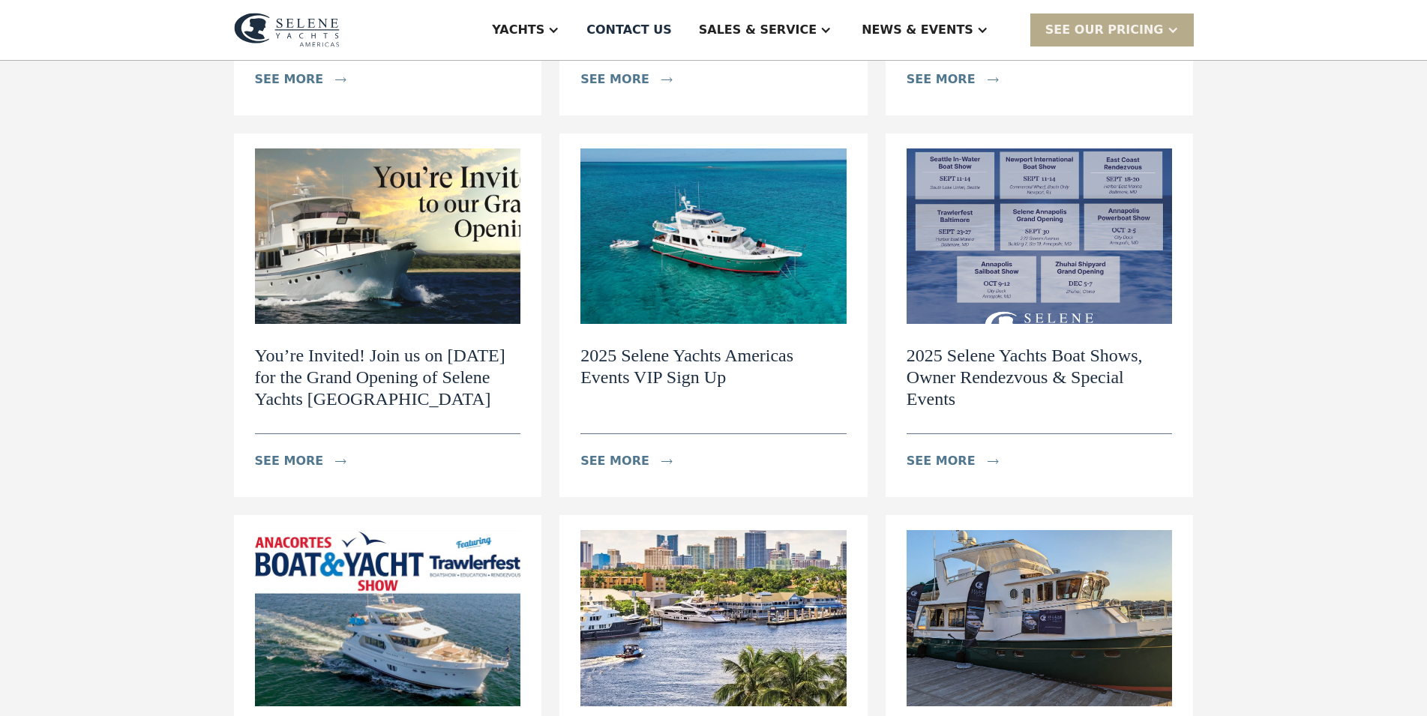
click at [681, 359] on h2 "2025 Selene Yachts Americas Events VIP Sign Up" at bounding box center [713, 366] width 266 height 43
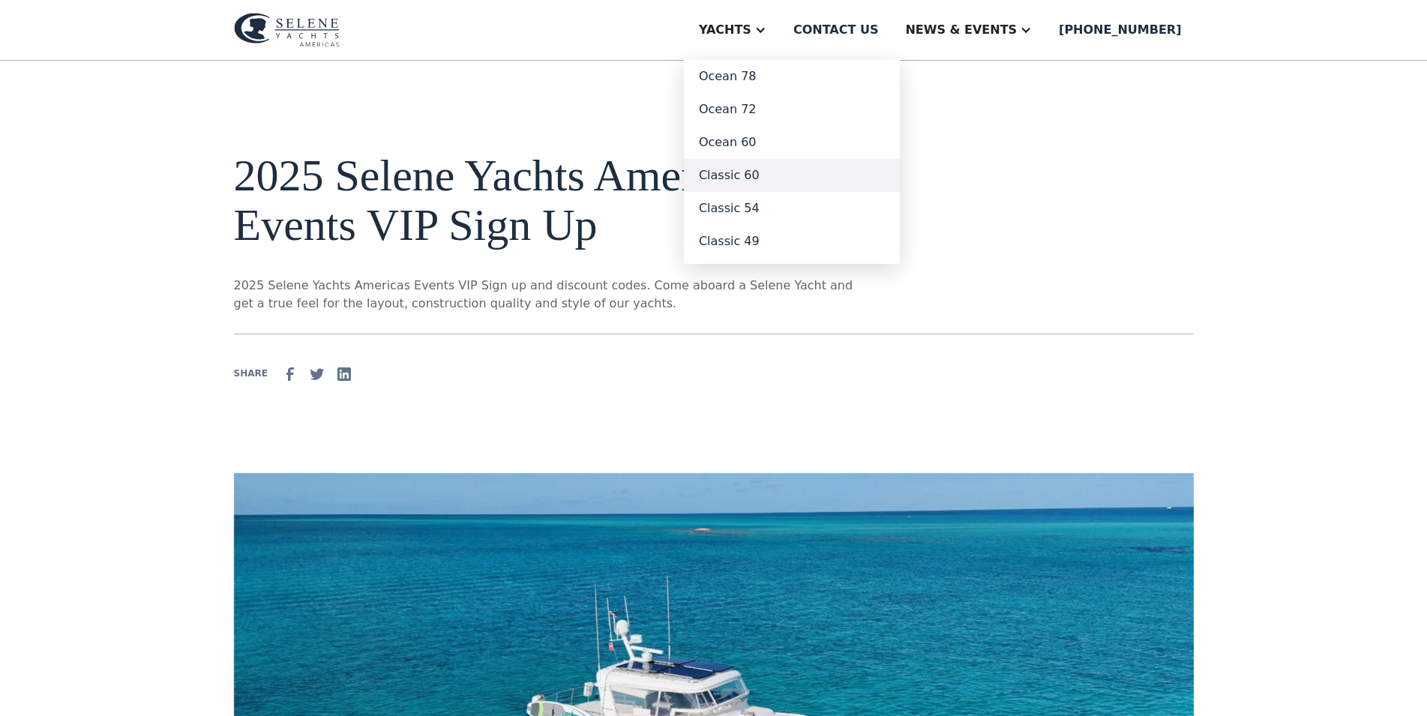
click at [797, 179] on link "Classic 60" at bounding box center [792, 175] width 216 height 33
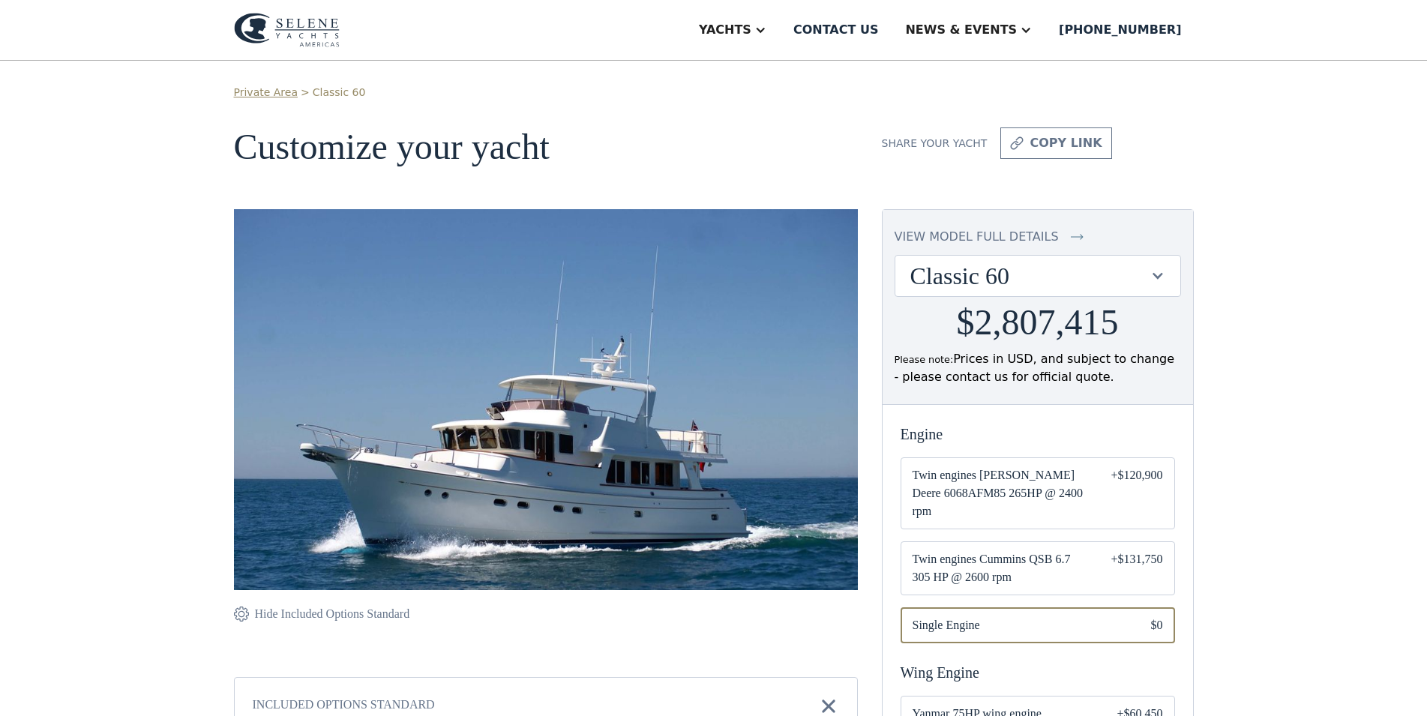
click at [997, 232] on div "view model full details" at bounding box center [977, 237] width 164 height 18
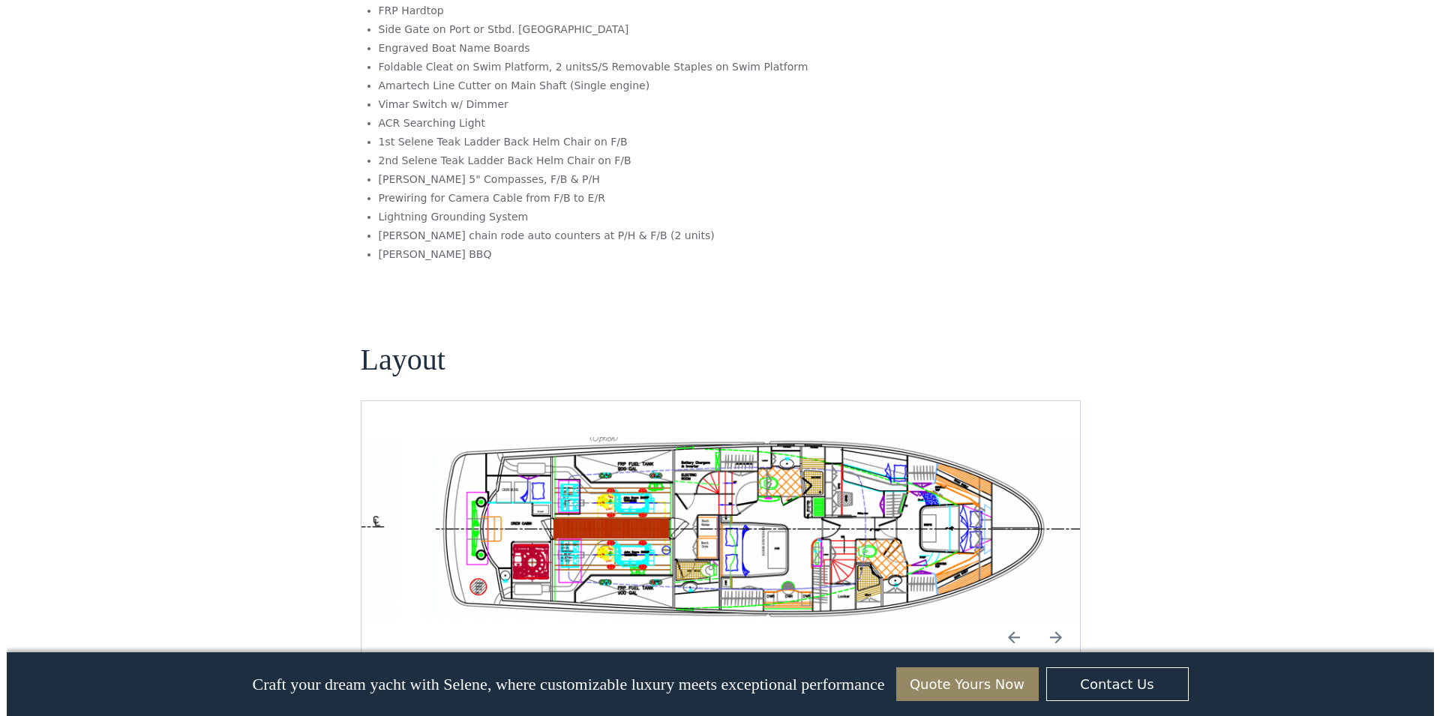
scroll to position [93, 0]
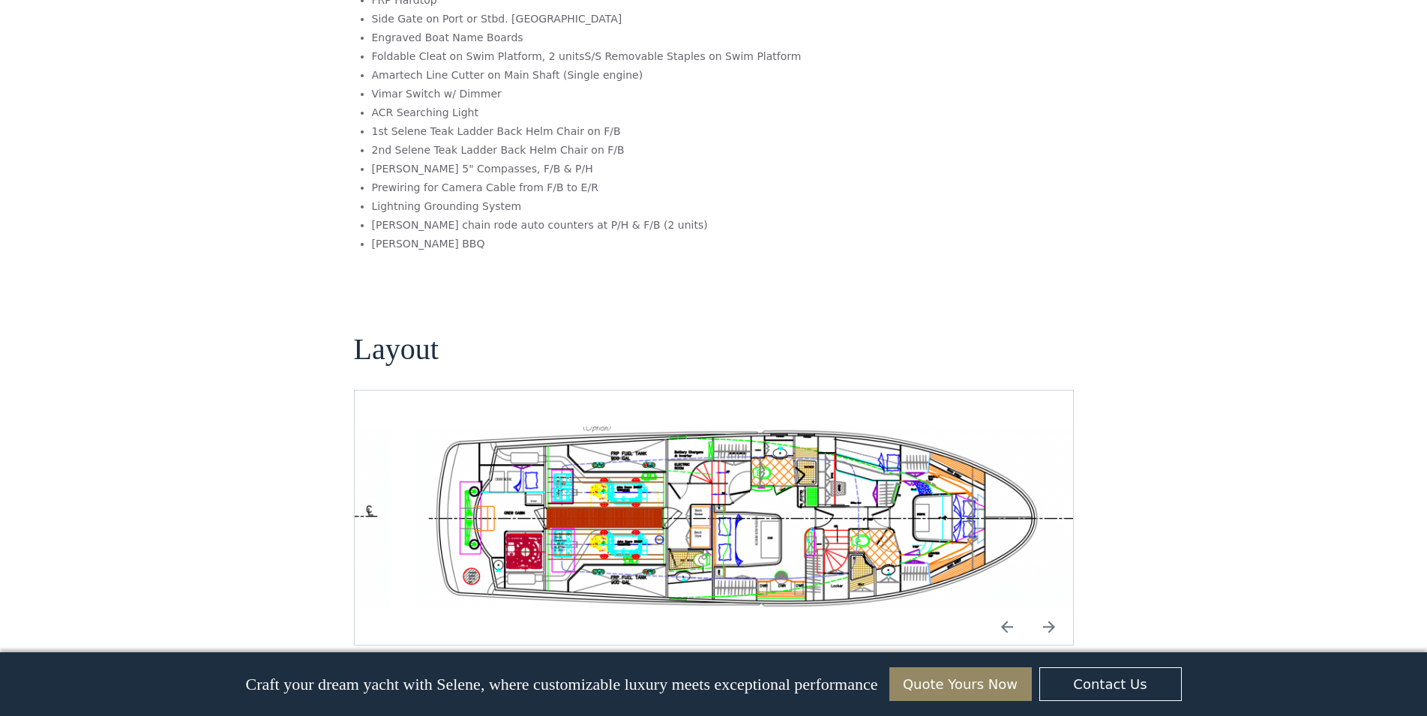
click at [1051, 463] on img "open lightbox" at bounding box center [762, 518] width 694 height 182
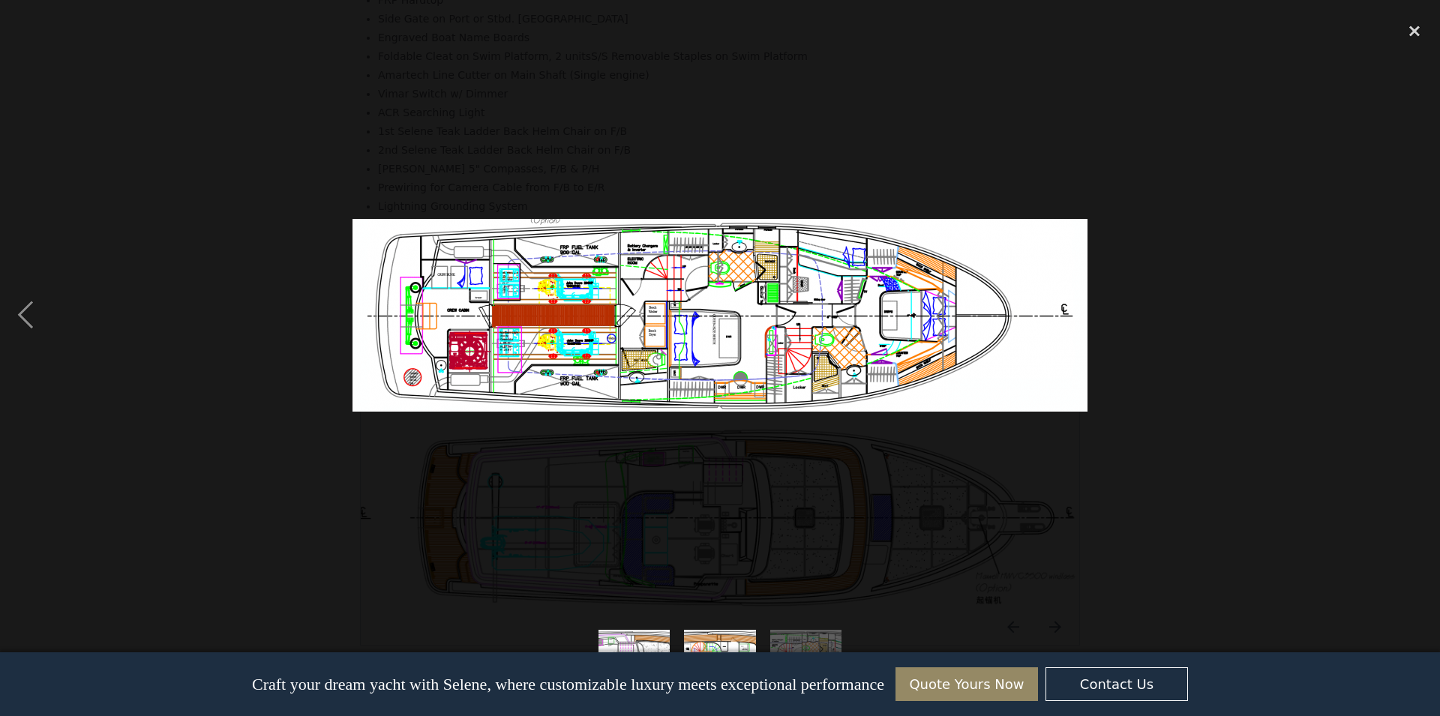
click at [1243, 307] on div at bounding box center [720, 314] width 1440 height 601
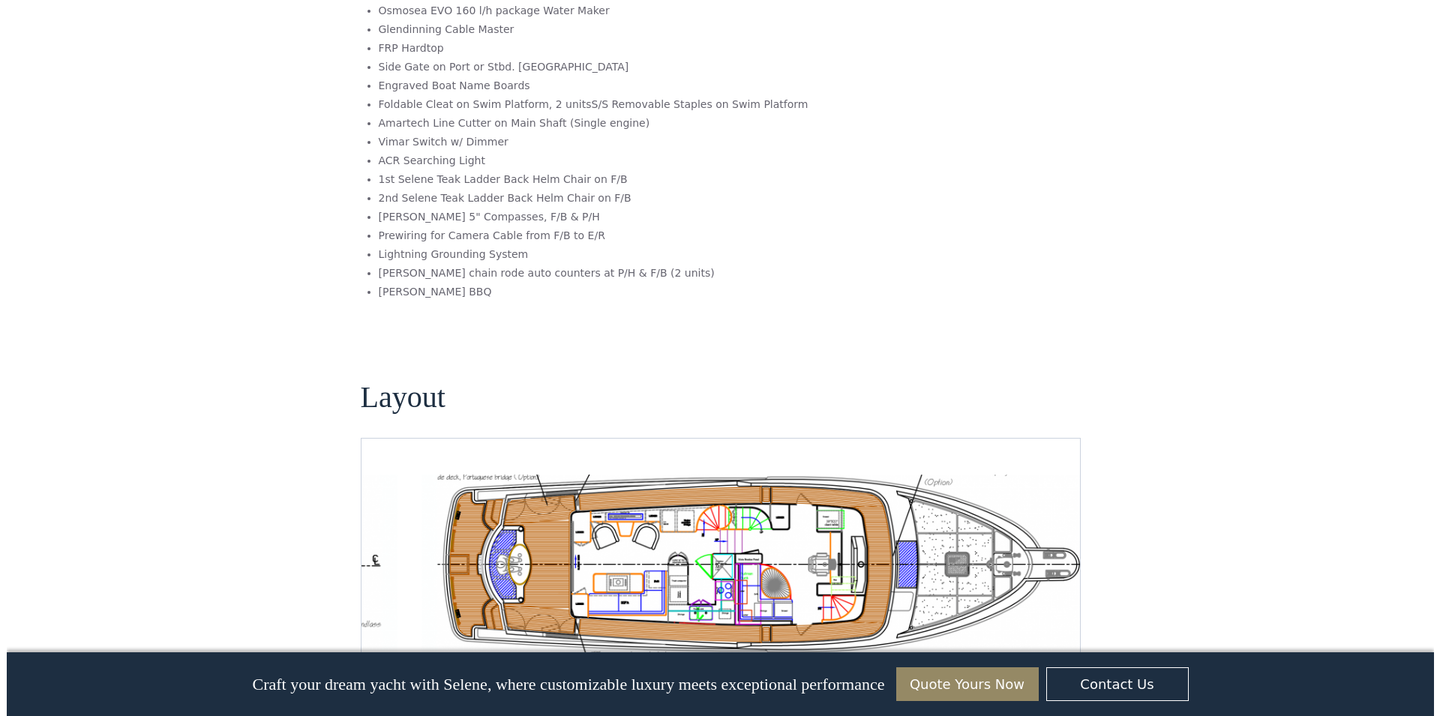
scroll to position [2507, 0]
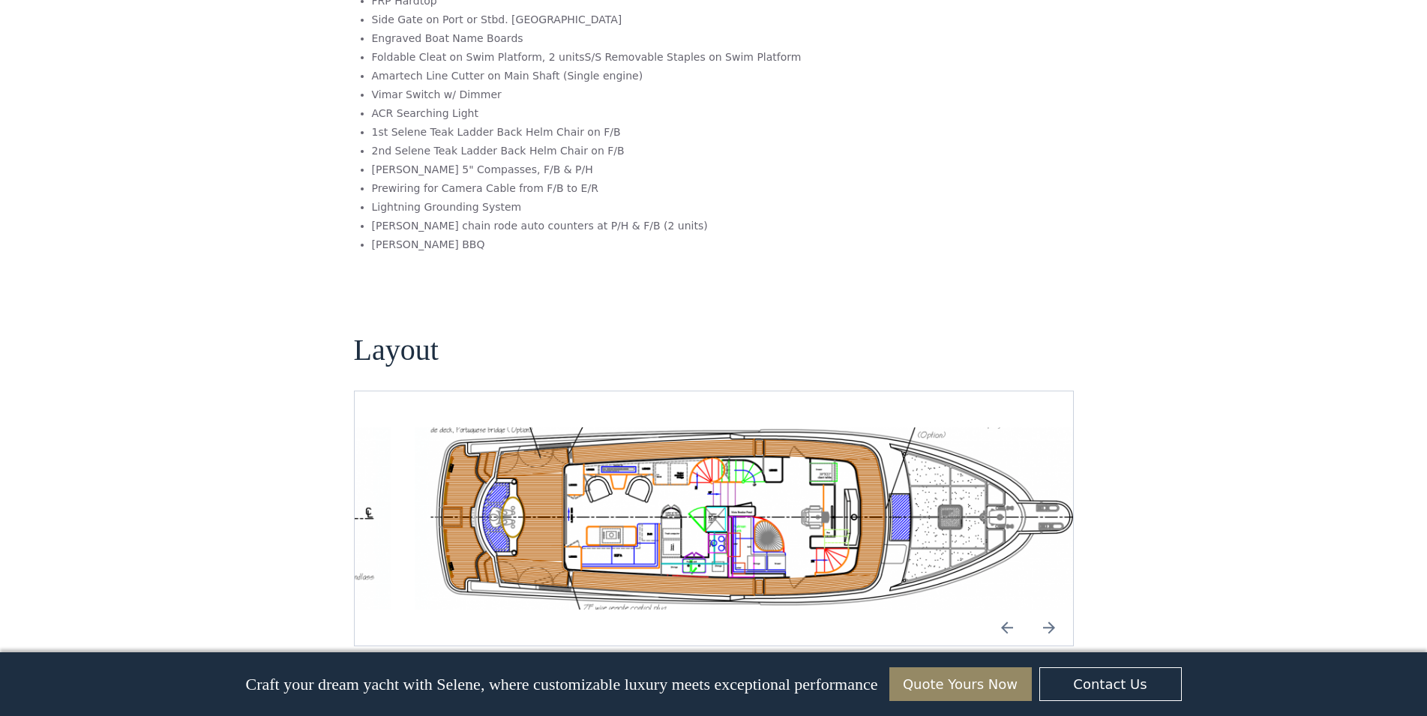
click at [773, 484] on img "open lightbox" at bounding box center [762, 518] width 694 height 182
